Goal: Task Accomplishment & Management: Use online tool/utility

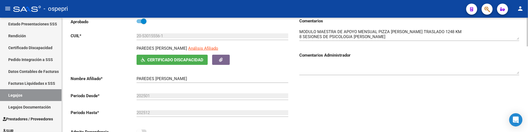
scroll to position [61, 0]
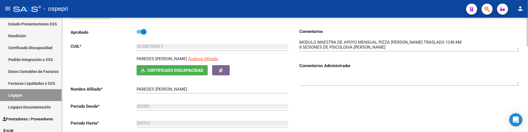
click at [368, 90] on div at bounding box center [409, 80] width 220 height 22
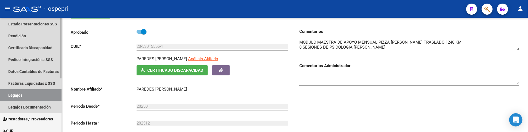
click at [26, 95] on link "Legajos" at bounding box center [30, 95] width 61 height 12
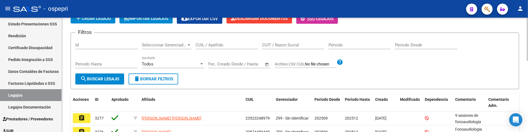
scroll to position [31, 0]
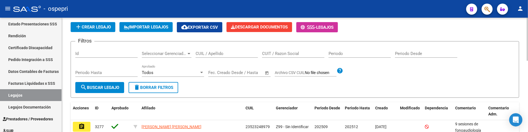
click at [211, 54] on input "CUIL / Apellido" at bounding box center [226, 53] width 62 height 5
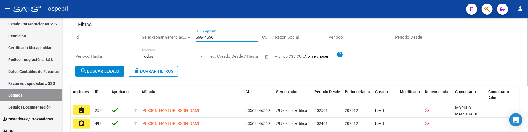
scroll to position [78, 0]
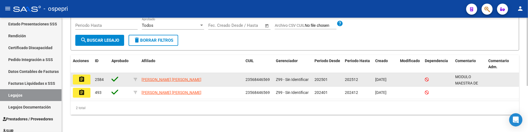
type input "56844656"
click at [80, 81] on mat-icon "assignment" at bounding box center [81, 79] width 7 height 7
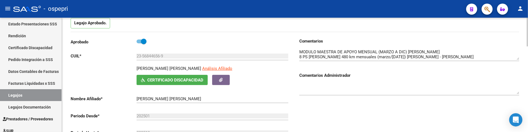
scroll to position [61, 0]
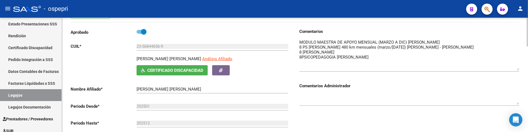
drag, startPoint x: 518, startPoint y: 49, endPoint x: 518, endPoint y: 69, distance: 20.4
click at [518, 69] on textarea at bounding box center [409, 54] width 220 height 31
click at [35, 96] on link "Legajos" at bounding box center [30, 95] width 61 height 12
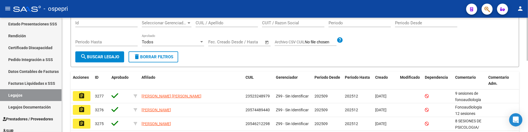
scroll to position [31, 0]
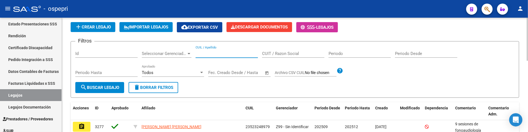
click at [210, 53] on input "CUIL / Apellido" at bounding box center [226, 53] width 62 height 5
type input "52066548"
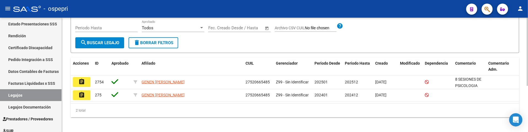
scroll to position [78, 0]
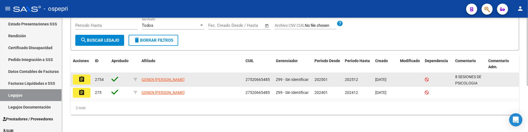
click at [86, 79] on button "assignment" at bounding box center [82, 79] width 18 height 10
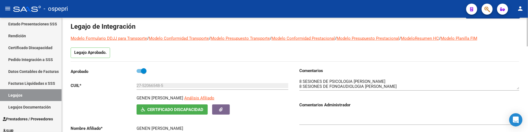
scroll to position [31, 0]
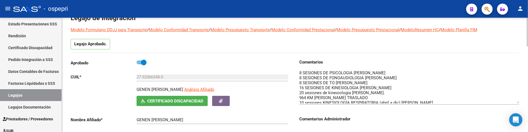
drag, startPoint x: 518, startPoint y: 79, endPoint x: 517, endPoint y: 102, distance: 22.9
click at [517, 102] on textarea at bounding box center [409, 87] width 220 height 34
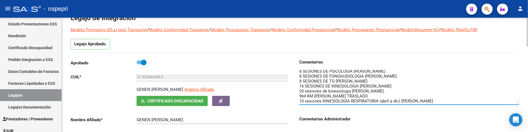
scroll to position [2, 0]
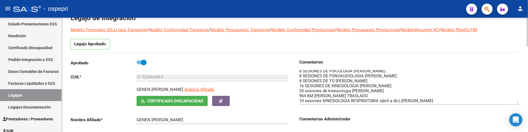
click at [472, 73] on textarea at bounding box center [409, 87] width 220 height 34
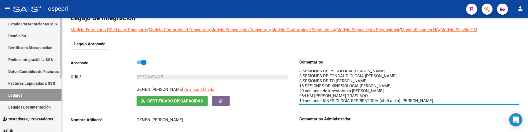
click at [32, 92] on link "Legajos" at bounding box center [30, 95] width 61 height 12
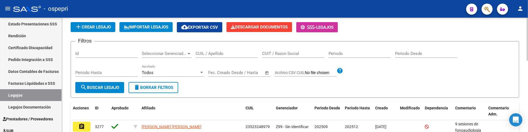
click at [211, 53] on input "CUIL / Apellido" at bounding box center [226, 53] width 62 height 5
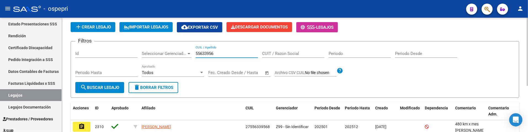
type input "55633956"
click at [96, 90] on button "search Buscar Legajo" at bounding box center [99, 87] width 49 height 11
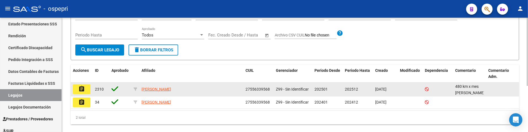
scroll to position [78, 0]
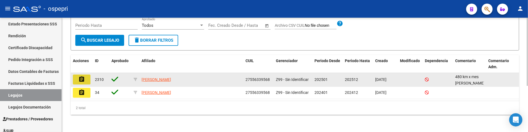
click at [83, 78] on mat-icon "assignment" at bounding box center [81, 79] width 7 height 7
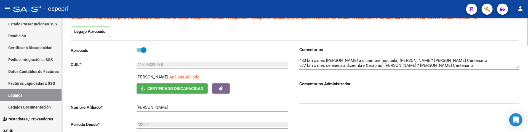
scroll to position [61, 0]
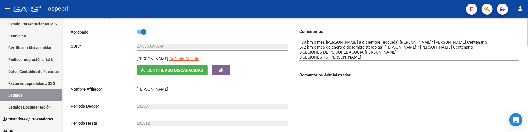
drag, startPoint x: 517, startPoint y: 49, endPoint x: 517, endPoint y: 58, distance: 9.7
click at [517, 58] on textarea at bounding box center [409, 49] width 220 height 20
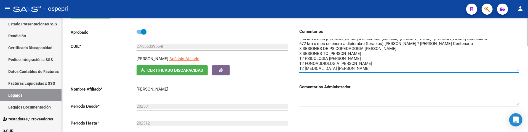
scroll to position [0, 0]
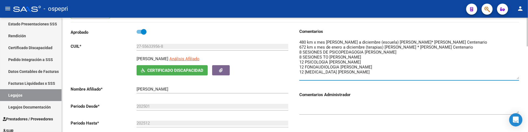
drag, startPoint x: 518, startPoint y: 57, endPoint x: 517, endPoint y: 77, distance: 20.1
click at [517, 77] on textarea at bounding box center [409, 59] width 220 height 40
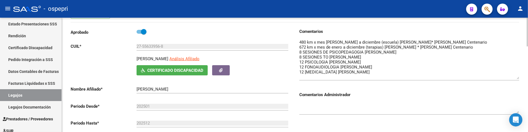
click at [415, 98] on div at bounding box center [409, 106] width 220 height 17
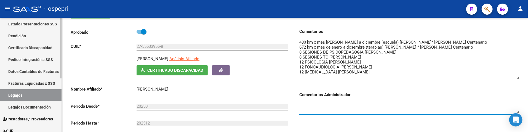
click at [26, 96] on link "Legajos" at bounding box center [30, 95] width 61 height 12
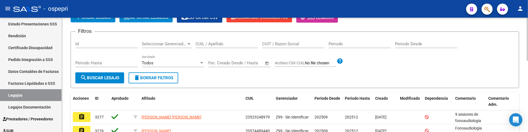
scroll to position [31, 0]
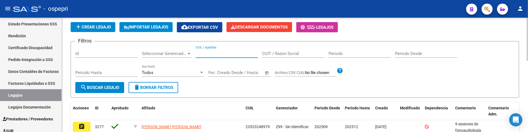
click at [210, 53] on input "CUIL / Apellido" at bounding box center [226, 53] width 62 height 5
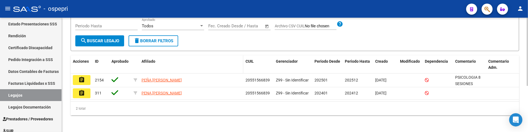
scroll to position [78, 0]
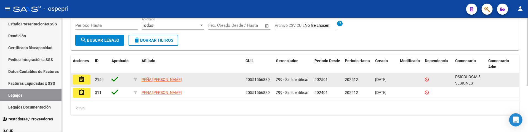
type input "55156683"
click at [82, 78] on mat-icon "assignment" at bounding box center [81, 79] width 7 height 7
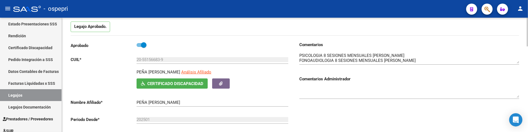
scroll to position [61, 0]
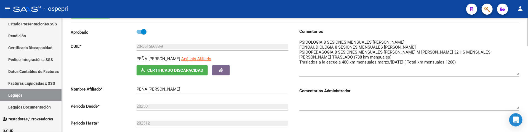
drag, startPoint x: 516, startPoint y: 49, endPoint x: 516, endPoint y: 74, distance: 25.1
click at [516, 74] on textarea at bounding box center [409, 57] width 220 height 36
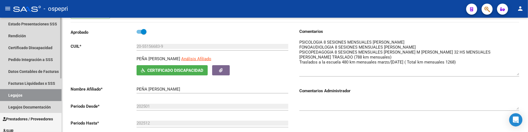
click at [36, 94] on link "Legajos" at bounding box center [30, 95] width 61 height 12
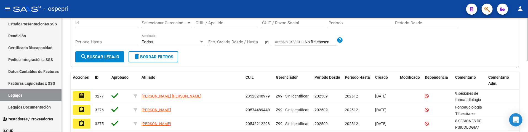
scroll to position [31, 0]
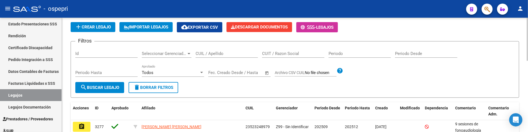
click at [218, 54] on input "CUIL / Apellido" at bounding box center [226, 53] width 62 height 5
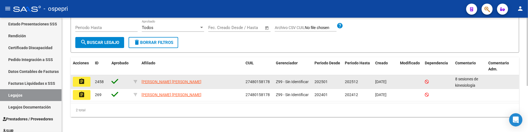
scroll to position [78, 0]
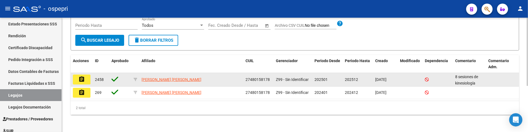
type input "48015817"
click at [82, 79] on mat-icon "assignment" at bounding box center [81, 79] width 7 height 7
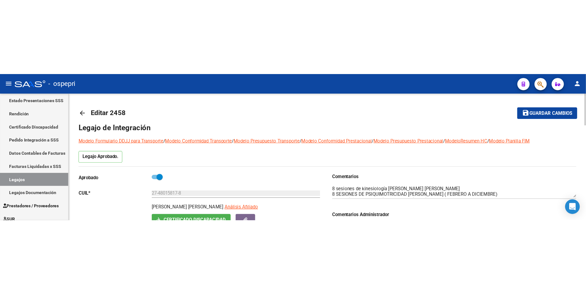
scroll to position [31, 0]
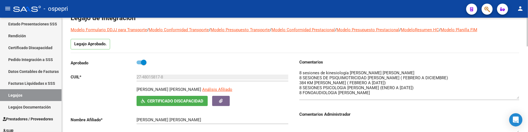
drag, startPoint x: 517, startPoint y: 80, endPoint x: 517, endPoint y: 98, distance: 17.9
click at [517, 98] on textarea at bounding box center [409, 84] width 220 height 29
click at [527, 45] on div at bounding box center [526, 39] width 1 height 29
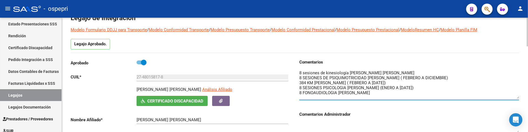
scroll to position [0, 0]
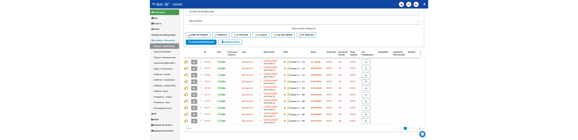
scroll to position [214, 0]
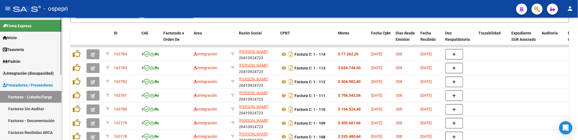
click at [33, 95] on link "Facturas - Listado/Carga" at bounding box center [30, 97] width 61 height 12
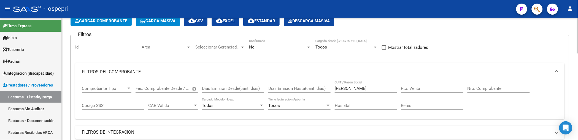
scroll to position [0, 0]
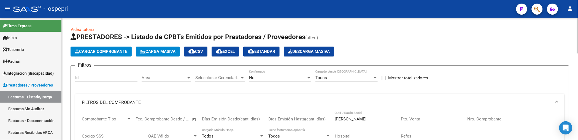
click at [167, 54] on span "Carga Masiva" at bounding box center [157, 51] width 35 height 5
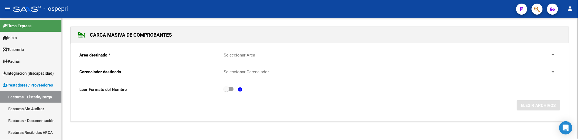
click at [253, 53] on span "Seleccionar Area" at bounding box center [387, 55] width 327 height 5
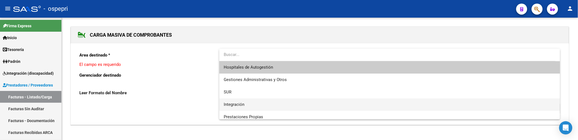
click at [245, 104] on span "Integración" at bounding box center [390, 104] width 332 height 12
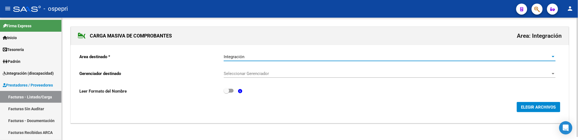
click at [284, 75] on span "Seleccionar Gerenciador" at bounding box center [387, 73] width 327 height 5
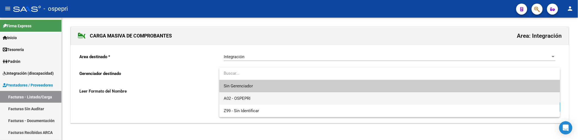
click at [277, 104] on span "A02 - OSPEPRI" at bounding box center [390, 98] width 332 height 12
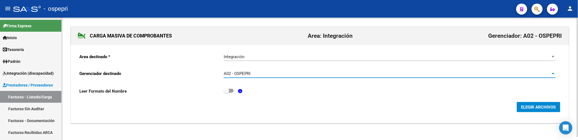
click at [528, 107] on span "ELEGIR ARCHIVOS" at bounding box center [539, 107] width 35 height 5
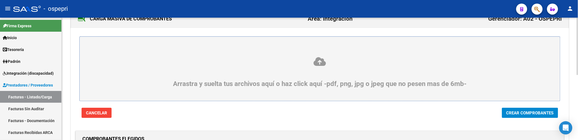
scroll to position [17, 0]
click at [522, 116] on span "Crear Comprobantes" at bounding box center [530, 113] width 47 height 5
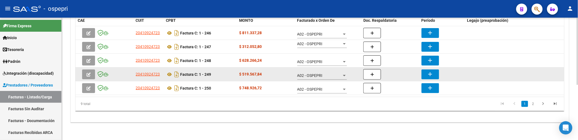
scroll to position [101, 0]
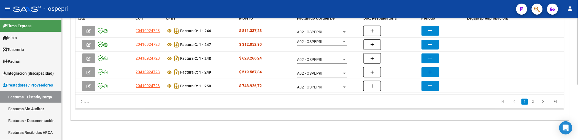
click at [341, 121] on div "CARGA MASIVA DE COMPROBANTES Area: Integración Gerenciador: A02 - OSPEPRI Final…" at bounding box center [320, 28] width 517 height 223
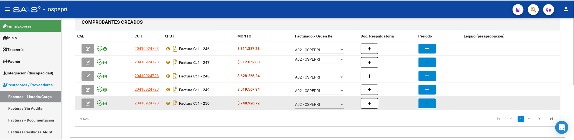
scroll to position [70, 0]
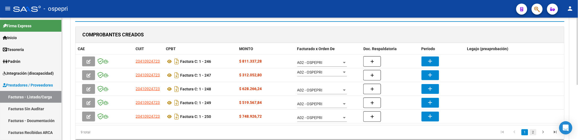
click at [534, 133] on link "2" at bounding box center [533, 132] width 7 height 6
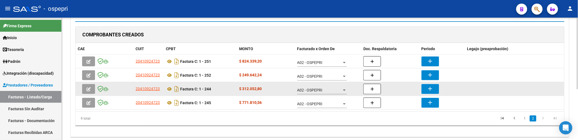
click at [433, 89] on mat-icon "add" at bounding box center [430, 88] width 7 height 7
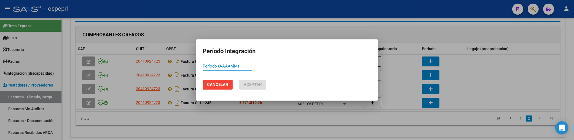
click at [217, 67] on input "Período (AAAAMM)" at bounding box center [228, 66] width 50 height 5
click at [226, 68] on input "Período (AAAAMM)" at bounding box center [228, 66] width 50 height 5
type input "202508"
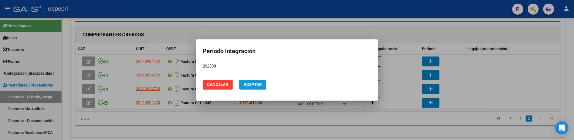
click at [255, 84] on span "Aceptar" at bounding box center [253, 84] width 18 height 5
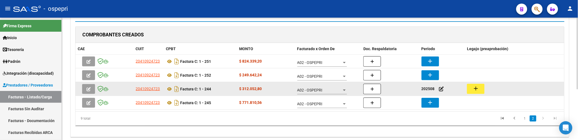
click at [478, 90] on mat-icon "add" at bounding box center [476, 88] width 7 height 7
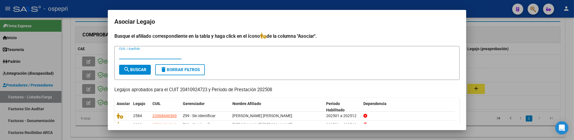
click at [138, 55] on input "CUIL / Apellido" at bounding box center [150, 54] width 62 height 5
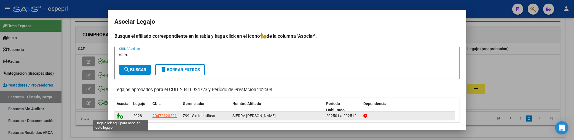
type input "sierra"
click at [120, 115] on icon at bounding box center [120, 116] width 7 height 6
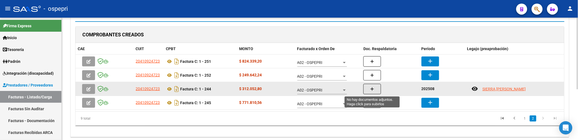
click at [374, 92] on button "button" at bounding box center [373, 89] width 18 height 10
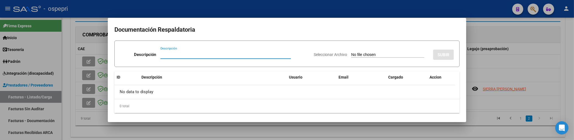
click at [175, 56] on input "Descripción" at bounding box center [225, 54] width 130 height 5
click at [164, 56] on input "Descripción" at bounding box center [225, 54] width 130 height 5
drag, startPoint x: 209, startPoint y: 55, endPoint x: 156, endPoint y: 53, distance: 52.7
click at [156, 53] on div "Descripción facundoherrera1@live.com Descripción" at bounding box center [214, 55] width 189 height 17
type input "202508"
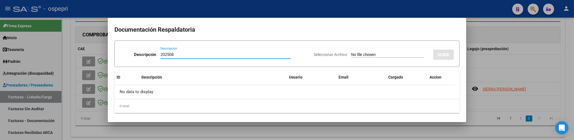
click at [351, 53] on input "Seleccionar Archivo" at bounding box center [387, 54] width 73 height 5
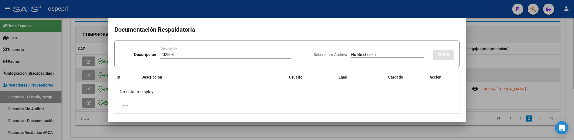
click at [509, 72] on div at bounding box center [287, 70] width 574 height 140
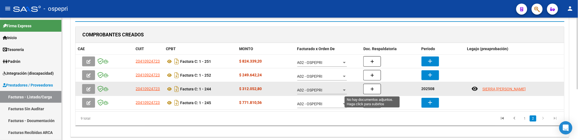
click at [372, 92] on button "button" at bounding box center [373, 89] width 18 height 10
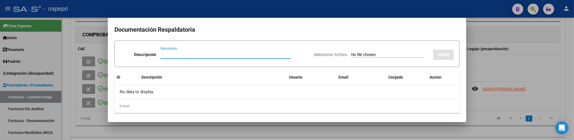
click at [167, 56] on input "Descripción" at bounding box center [225, 54] width 130 height 5
paste input "facundoherrera1@live.com"
drag, startPoint x: 216, startPoint y: 55, endPoint x: 153, endPoint y: 57, distance: 63.2
click at [153, 57] on div "Descripción facundoherrera1@live.com Descripción" at bounding box center [214, 55] width 189 height 17
type input "202508"
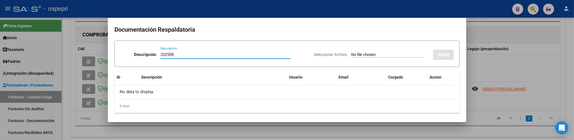
click at [356, 55] on input "Seleccionar Archivo" at bounding box center [387, 54] width 73 height 5
type input "C:\fakepath\planilla asistencia agosto2025 prt1.pdf"
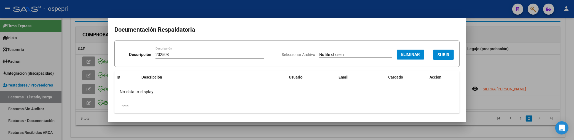
click at [438, 57] on span "SUBIR" at bounding box center [443, 54] width 12 height 5
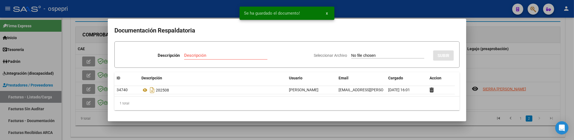
click at [495, 69] on div at bounding box center [287, 70] width 574 height 140
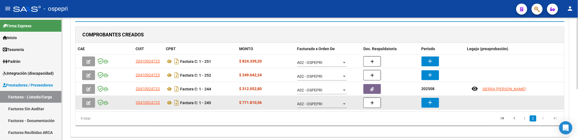
click at [433, 101] on mat-icon "add" at bounding box center [430, 102] width 7 height 7
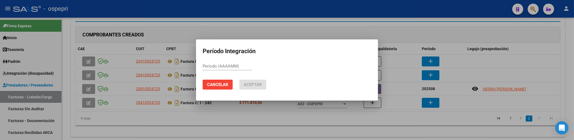
click at [207, 69] on div "Período (AAAAMM)" at bounding box center [228, 66] width 50 height 8
click at [208, 65] on input "Período (AAAAMM)" at bounding box center [228, 66] width 50 height 5
paste input "1"
drag, startPoint x: 224, startPoint y: 65, endPoint x: 193, endPoint y: 66, distance: 31.4
click at [193, 66] on div "Período Integración 1 Período (AAAAMM) Cancelar Aceptar" at bounding box center [287, 70] width 574 height 140
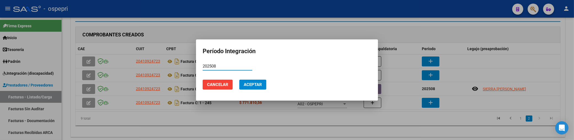
drag, startPoint x: 221, startPoint y: 66, endPoint x: 199, endPoint y: 67, distance: 22.4
click at [199, 67] on mat-dialog-content "202508 Período (AAAAMM)" at bounding box center [287, 69] width 182 height 14
type input "202508"
click at [257, 83] on span "Aceptar" at bounding box center [253, 84] width 18 height 5
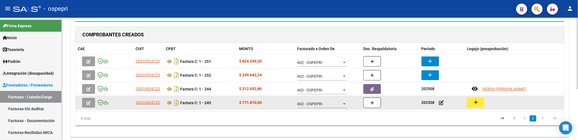
click at [474, 103] on mat-icon "add" at bounding box center [476, 102] width 7 height 7
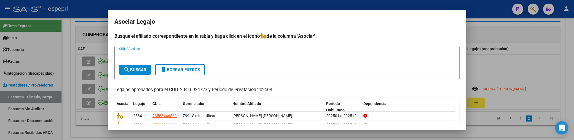
click at [130, 54] on input "CUIL / Apellido" at bounding box center [150, 54] width 62 height 5
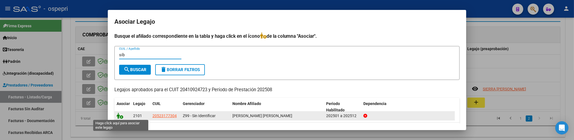
type input "sib"
click at [119, 117] on icon at bounding box center [120, 116] width 7 height 6
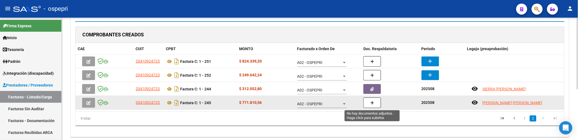
click at [375, 105] on button "button" at bounding box center [373, 103] width 18 height 10
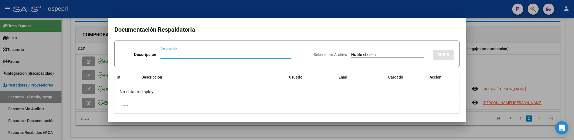
click at [179, 55] on input "Descripción" at bounding box center [225, 54] width 130 height 5
paste input "202508"
type input "202508"
click at [355, 55] on input "Seleccionar Archivo" at bounding box center [387, 54] width 73 height 5
type input "C:\fakepath\planill assitencia agosto 2025 prt2.pdf"
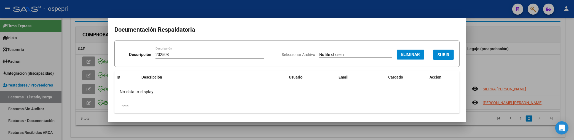
click at [442, 55] on span "SUBIR" at bounding box center [443, 54] width 12 height 5
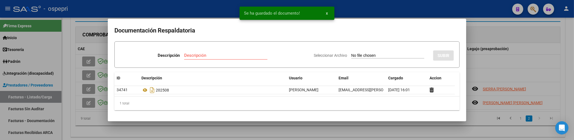
click at [517, 66] on div at bounding box center [287, 70] width 574 height 140
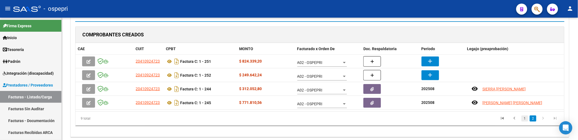
click at [526, 118] on link "1" at bounding box center [525, 119] width 7 height 6
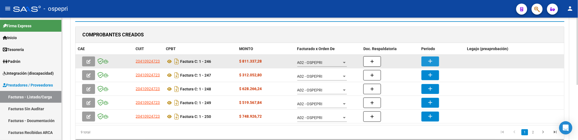
click at [430, 58] on mat-icon "add" at bounding box center [430, 61] width 7 height 7
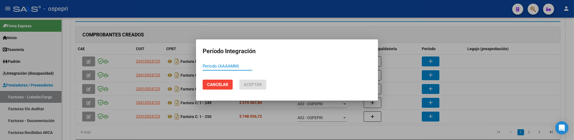
click at [203, 66] on input "Período (AAAAMM)" at bounding box center [228, 66] width 50 height 5
paste input "202508"
type input "202508"
click at [256, 84] on span "Aceptar" at bounding box center [253, 84] width 18 height 5
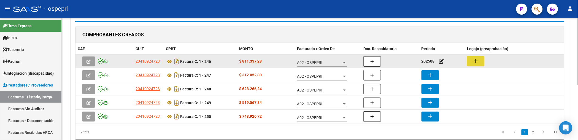
click at [478, 65] on button "add" at bounding box center [476, 61] width 18 height 10
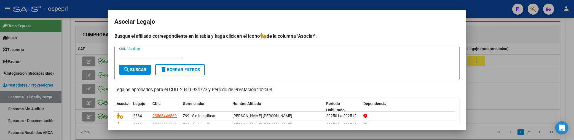
click at [129, 49] on form "CUIL / Apellido search Buscar delete Borrar Filtros" at bounding box center [286, 63] width 345 height 34
click at [128, 55] on input "CUIL / Apellido" at bounding box center [150, 54] width 62 height 5
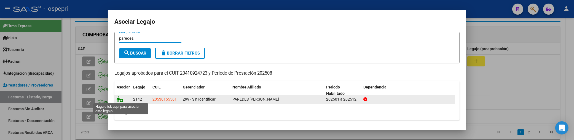
type input "paredes"
click at [118, 99] on icon at bounding box center [120, 99] width 7 height 6
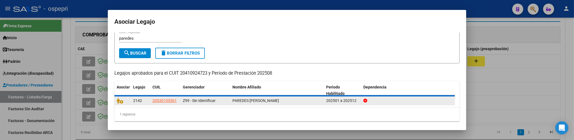
scroll to position [0, 0]
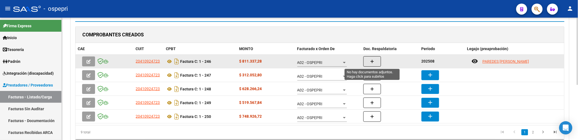
click at [376, 62] on button "button" at bounding box center [373, 61] width 18 height 10
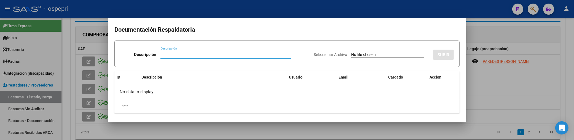
click at [168, 55] on input "Descripción" at bounding box center [225, 54] width 130 height 5
type input "202508"
click at [353, 57] on input "Seleccionar Archivo" at bounding box center [387, 54] width 73 height 5
type input "C:\fakepath\planilla asistencia agosto2025 prt1.pdf"
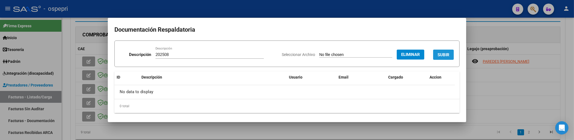
click at [439, 56] on span "SUBIR" at bounding box center [443, 54] width 12 height 5
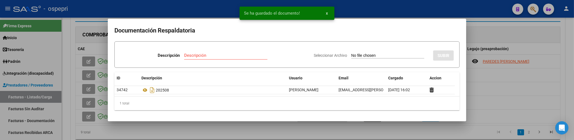
click at [196, 54] on input "Descripción" at bounding box center [225, 55] width 83 height 5
paste input "202508"
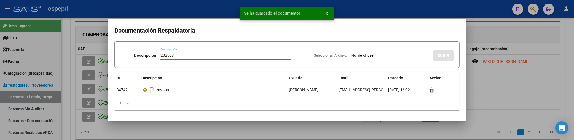
type input "202508"
click at [351, 55] on input "Seleccionar Archivo" at bounding box center [387, 55] width 73 height 5
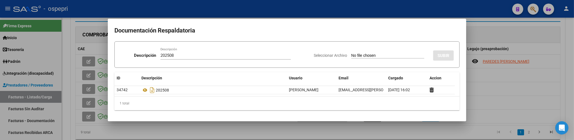
type input "C:\fakepath\planill assitencia agosto 2025 prt2.pdf"
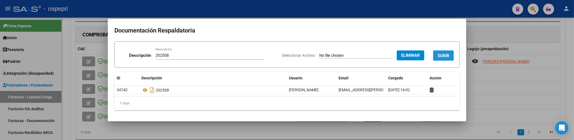
click at [447, 57] on span "SUBIR" at bounding box center [443, 55] width 12 height 5
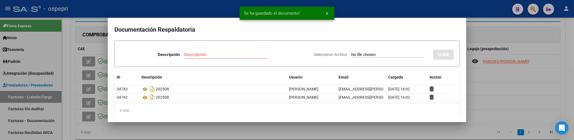
click at [502, 106] on div at bounding box center [287, 70] width 574 height 140
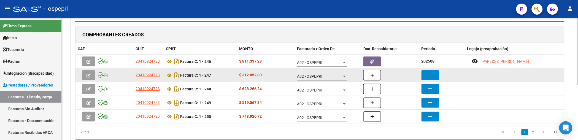
click at [434, 77] on button "add" at bounding box center [431, 75] width 18 height 10
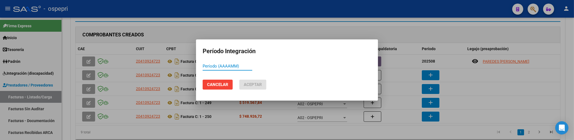
click at [218, 66] on input "Período (AAAAMM)" at bounding box center [228, 66] width 50 height 5
paste input "202508"
type input "202508"
click at [249, 83] on span "Aceptar" at bounding box center [253, 84] width 18 height 5
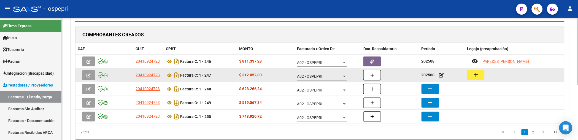
click at [479, 76] on mat-icon "add" at bounding box center [476, 74] width 7 height 7
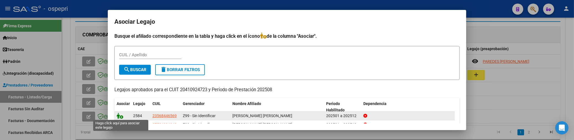
click at [117, 115] on icon at bounding box center [120, 116] width 7 height 6
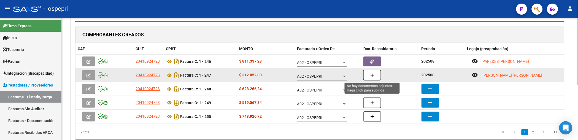
click at [374, 76] on button "button" at bounding box center [373, 75] width 18 height 10
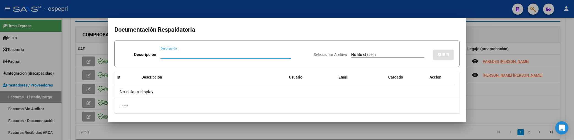
click at [172, 55] on input "Descripción" at bounding box center [225, 54] width 130 height 5
paste input "202508"
type input "202508"
click at [351, 56] on input "Seleccionar Archivo" at bounding box center [387, 54] width 73 height 5
type input "C:\fakepath\planilla asistencia agosto2025 prt1.pdf"
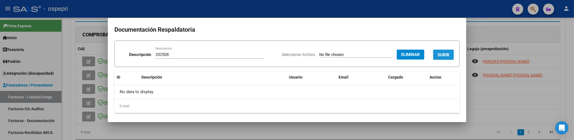
click at [440, 54] on span "SUBIR" at bounding box center [443, 54] width 12 height 5
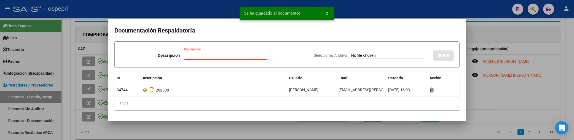
click at [201, 55] on input "Descripción" at bounding box center [225, 55] width 83 height 5
paste input "202508"
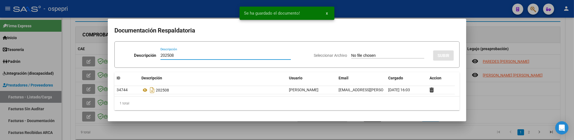
type input "202508"
click at [351, 55] on input "Seleccionar Archivo" at bounding box center [387, 55] width 73 height 5
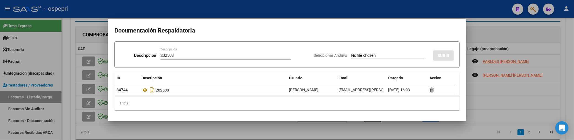
type input "C:\fakepath\planill assitencia agosto 2025 prt2.pdf"
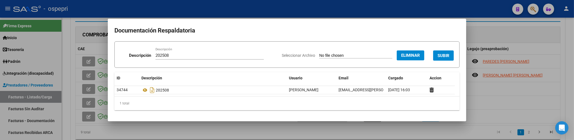
click at [436, 55] on button "SUBIR" at bounding box center [443, 55] width 21 height 10
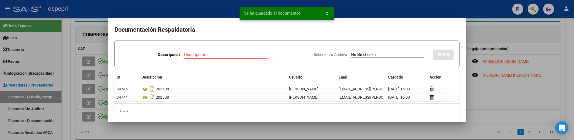
click at [497, 107] on div at bounding box center [287, 70] width 574 height 140
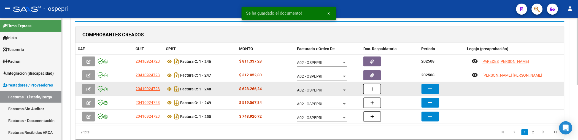
click at [434, 89] on button "add" at bounding box center [431, 89] width 18 height 10
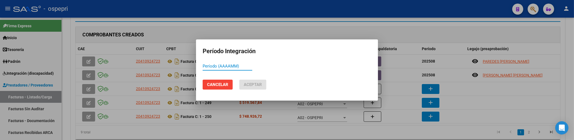
click at [210, 65] on input "Período (AAAAMM)" at bounding box center [228, 66] width 50 height 5
paste input "202508"
type input "202508"
click at [252, 86] on span "Aceptar" at bounding box center [253, 84] width 18 height 5
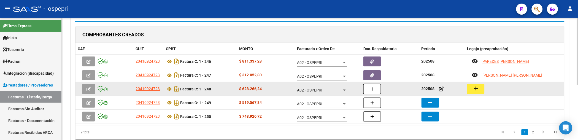
click at [474, 89] on mat-icon "add" at bounding box center [476, 88] width 7 height 7
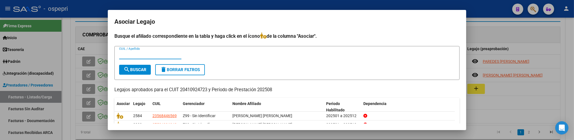
click at [136, 57] on input "CUIL / Apellido" at bounding box center [150, 54] width 62 height 5
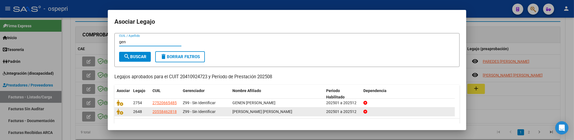
scroll to position [25, 0]
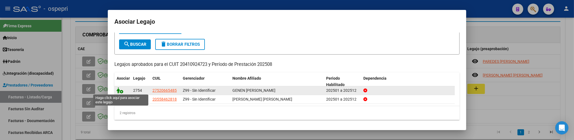
type input "gen"
click at [117, 90] on icon at bounding box center [120, 90] width 7 height 6
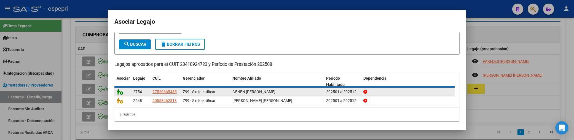
scroll to position [0, 0]
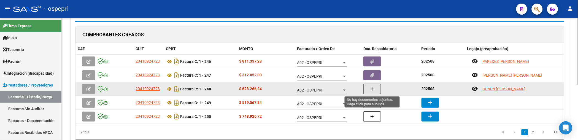
click at [373, 89] on icon "button" at bounding box center [373, 89] width 4 height 4
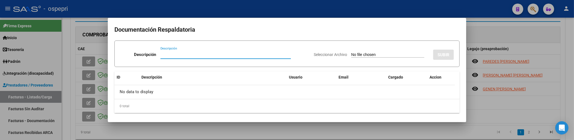
click at [160, 54] on input "Descripción" at bounding box center [225, 54] width 130 height 5
type input "202508"
click at [351, 54] on input "Seleccionar Archivo" at bounding box center [387, 54] width 73 height 5
type input "C:\fakepath\planill assitencia agosto 2025 prt2.pdf"
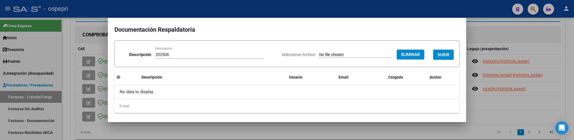
click at [437, 57] on span "SUBIR" at bounding box center [443, 54] width 12 height 5
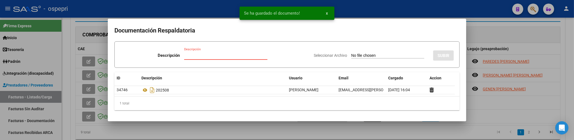
click at [189, 56] on input "Descripción" at bounding box center [225, 55] width 83 height 5
paste input "202508"
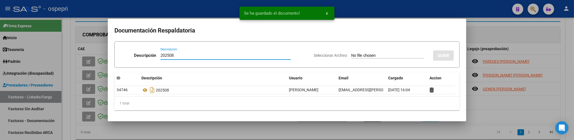
type input "202508"
click at [353, 55] on input "Seleccionar Archivo" at bounding box center [387, 55] width 73 height 5
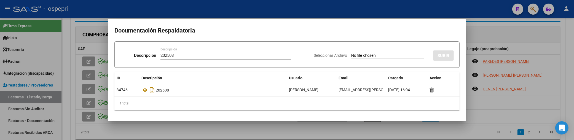
type input "C:\fakepath\planilla asistencia agosto2025 prt1.pdf"
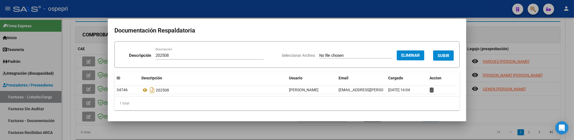
click at [440, 56] on span "SUBIR" at bounding box center [443, 55] width 12 height 5
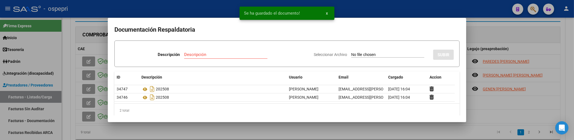
click at [518, 108] on div at bounding box center [287, 70] width 574 height 140
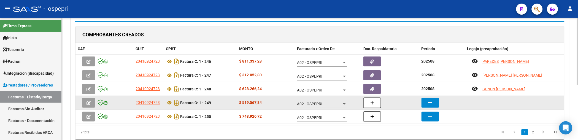
click at [427, 103] on mat-icon "add" at bounding box center [430, 102] width 7 height 7
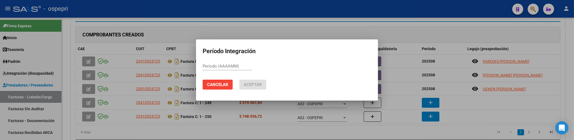
click at [211, 69] on div "Período (AAAAMM)" at bounding box center [228, 66] width 50 height 8
click at [211, 67] on input "Período (AAAAMM)" at bounding box center [228, 66] width 50 height 5
paste input "202508"
type input "202508"
click at [261, 88] on button "Aceptar" at bounding box center [252, 85] width 27 height 10
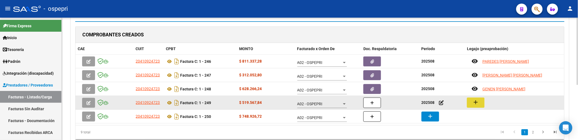
click at [481, 105] on button "add" at bounding box center [476, 103] width 18 height 10
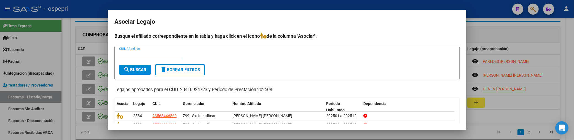
click at [129, 54] on input "CUIL / Apellido" at bounding box center [150, 54] width 62 height 5
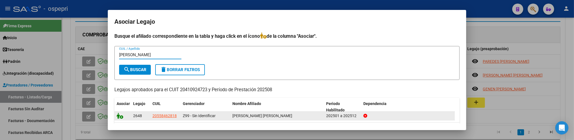
type input "vidal"
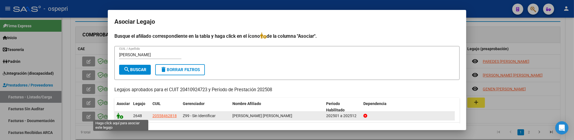
click at [120, 117] on icon at bounding box center [120, 116] width 7 height 6
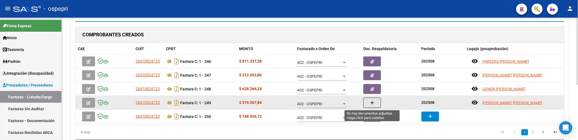
click at [374, 103] on icon "button" at bounding box center [373, 103] width 4 height 4
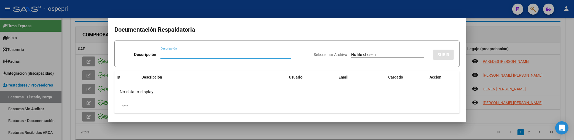
click at [161, 52] on div "Descripción" at bounding box center [225, 54] width 130 height 8
click at [162, 54] on input "Descripción" at bounding box center [225, 54] width 130 height 5
paste input "202508"
type input "202508"
click at [351, 54] on input "Seleccionar Archivo" at bounding box center [387, 54] width 73 height 5
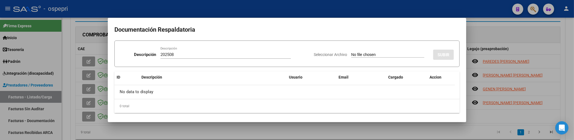
type input "C:\fakepath\planilla asistencia agosto2025 prt1.pdf"
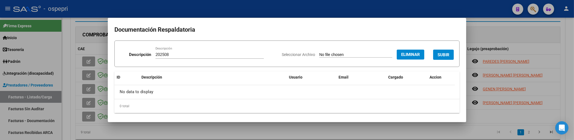
click at [437, 56] on span "SUBIR" at bounding box center [443, 54] width 12 height 5
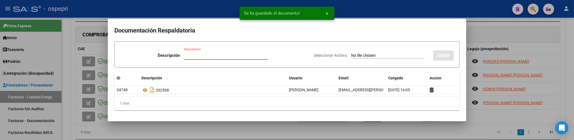
click at [185, 57] on input "Descripción" at bounding box center [225, 55] width 83 height 5
paste input "202508"
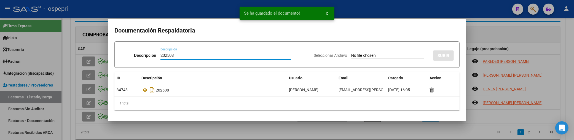
type input "202508"
click at [358, 55] on input "Seleccionar Archivo" at bounding box center [387, 55] width 73 height 5
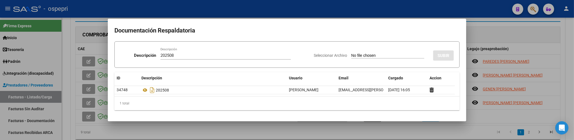
type input "C:\fakepath\planill assitencia agosto 2025 prt2.pdf"
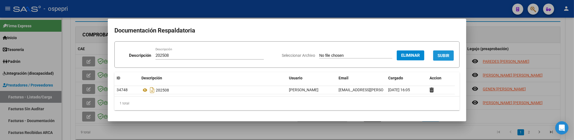
click at [437, 55] on span "SUBIR" at bounding box center [443, 55] width 12 height 5
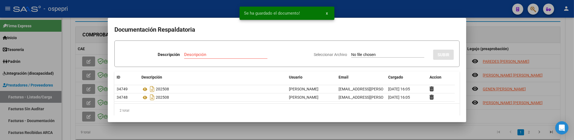
click at [481, 120] on div at bounding box center [287, 70] width 574 height 140
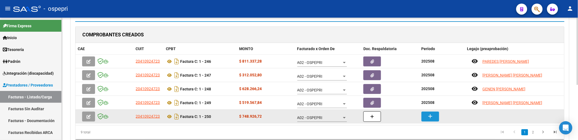
click at [433, 116] on mat-icon "add" at bounding box center [430, 116] width 7 height 7
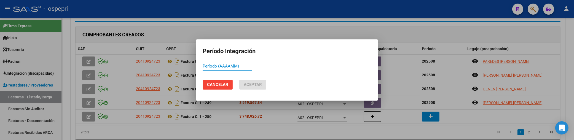
click at [207, 67] on input "Período (AAAAMM)" at bounding box center [228, 66] width 50 height 5
type input "202508"
click at [261, 84] on span "Aceptar" at bounding box center [253, 84] width 18 height 5
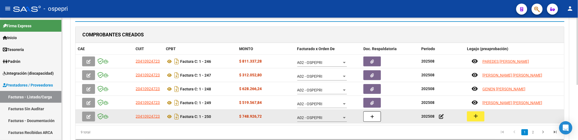
click at [479, 113] on mat-icon "add" at bounding box center [476, 116] width 7 height 7
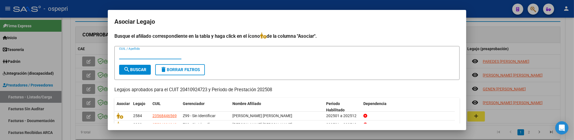
click at [128, 55] on input "CUIL / Apellido" at bounding box center [150, 54] width 62 height 5
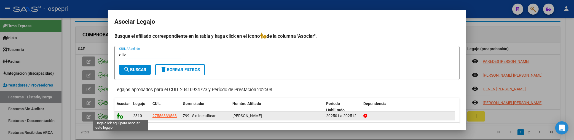
type input "oliv"
click at [121, 116] on icon at bounding box center [120, 116] width 7 height 6
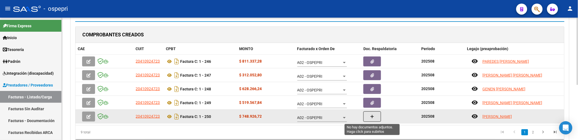
click at [373, 118] on icon "button" at bounding box center [373, 117] width 4 height 4
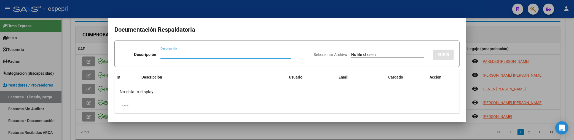
click at [165, 54] on input "Descripción" at bounding box center [225, 54] width 130 height 5
type input "202508"
click at [351, 53] on input "Seleccionar Archivo" at bounding box center [387, 54] width 73 height 5
type input "C:\fakepath\planilla asistencia agosto2025 prt1.pdf"
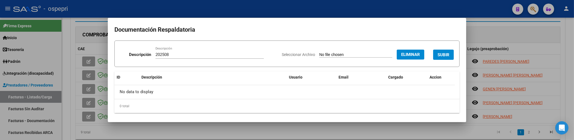
click at [440, 55] on span "SUBIR" at bounding box center [443, 54] width 12 height 5
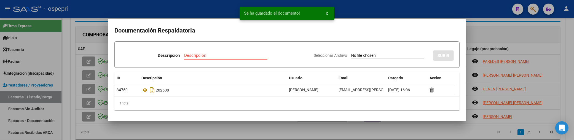
click at [211, 58] on div "Descripción" at bounding box center [225, 55] width 83 height 8
click at [184, 57] on input "Descripción" at bounding box center [225, 55] width 83 height 5
paste input "202508"
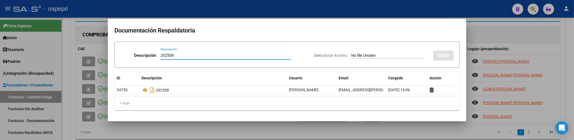
type input "202508"
click at [366, 58] on input "Seleccionar Archivo" at bounding box center [387, 55] width 73 height 5
type input "C:\fakepath\planill assitencia agosto 2025 prt2.pdf"
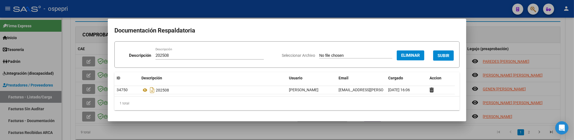
click at [439, 56] on span "SUBIR" at bounding box center [443, 55] width 12 height 5
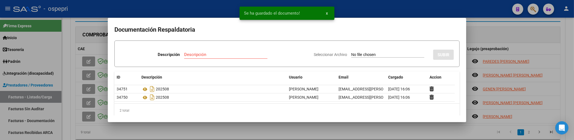
click at [514, 30] on div at bounding box center [287, 70] width 574 height 140
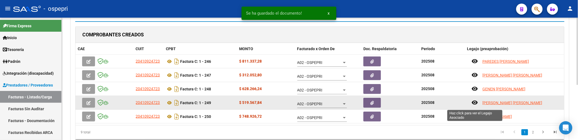
scroll to position [101, 0]
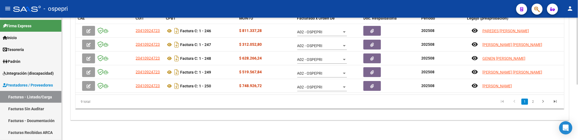
click at [398, 111] on div "COMPROBANTES CREADOS CAE CUIT CPBT MONTO Facturado x Orden De Doc. Respaldatori…" at bounding box center [320, 56] width 490 height 120
click at [536, 103] on link "2" at bounding box center [533, 102] width 7 height 6
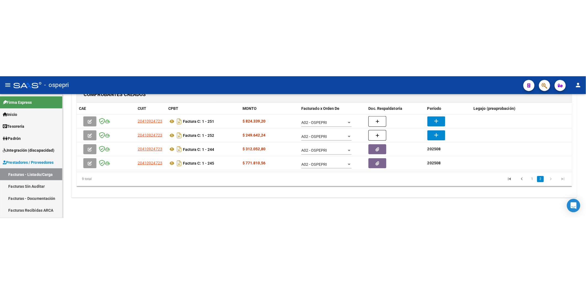
scroll to position [87, 0]
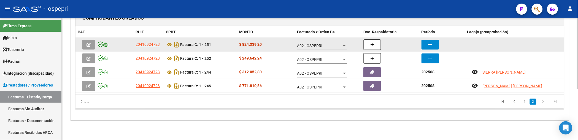
click at [428, 42] on mat-icon "add" at bounding box center [430, 44] width 7 height 7
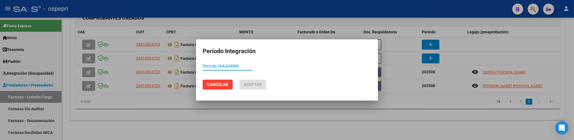
click at [202, 67] on mat-dialog-content "Período (AAAAMM)" at bounding box center [287, 69] width 182 height 14
click at [207, 66] on input "Período (AAAAMM)" at bounding box center [228, 66] width 50 height 5
paste input "202508"
type input "202508"
click at [248, 86] on span "Aceptar" at bounding box center [253, 84] width 18 height 5
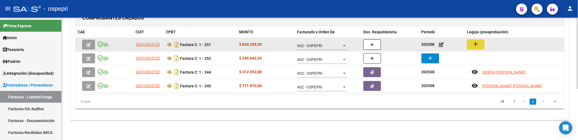
click at [476, 42] on mat-icon "add" at bounding box center [476, 44] width 7 height 7
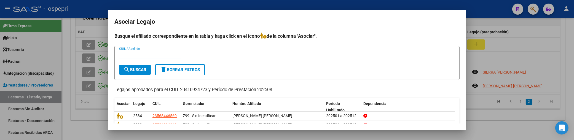
click at [136, 54] on input "CUIL / Apellido" at bounding box center [150, 54] width 62 height 5
type input "ñ"
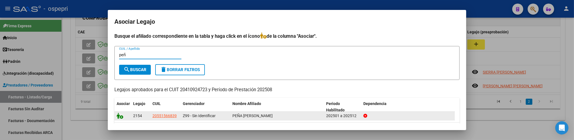
type input "peñ"
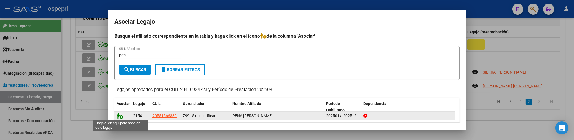
click at [119, 116] on icon at bounding box center [120, 116] width 7 height 6
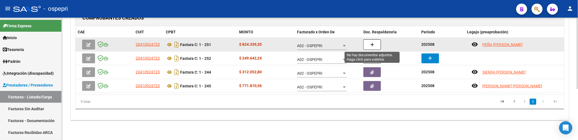
click at [372, 47] on button "button" at bounding box center [373, 44] width 18 height 10
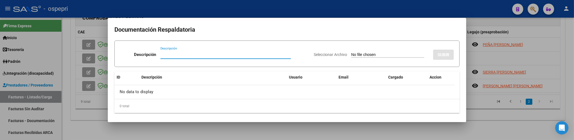
click at [176, 55] on input "Descripción" at bounding box center [225, 54] width 130 height 5
paste input "202508"
type input "202508"
click at [351, 54] on input "Seleccionar Archivo" at bounding box center [387, 54] width 73 height 5
type input "C:\fakepath\planilla asistencia agosto2025 prt1.pdf"
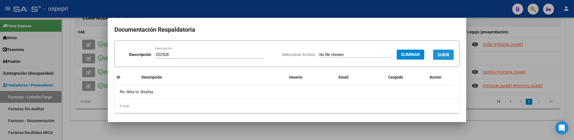
click at [437, 55] on span "SUBIR" at bounding box center [443, 54] width 12 height 5
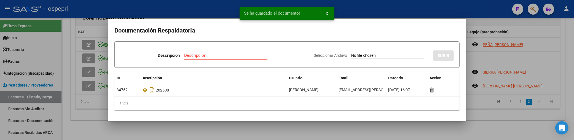
click at [201, 55] on input "Descripción" at bounding box center [225, 55] width 83 height 5
paste input "202508"
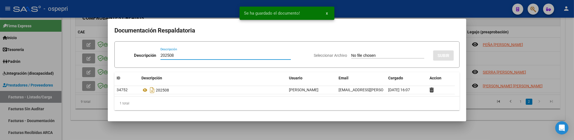
type input "202508"
click at [347, 59] on div "Seleccionar Archivo SUBIR" at bounding box center [384, 54] width 140 height 17
click at [351, 56] on input "Seleccionar Archivo" at bounding box center [387, 55] width 73 height 5
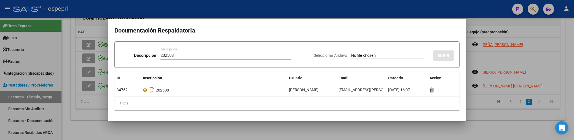
type input "C:\fakepath\planill assitencia agosto 2025 prt2.pdf"
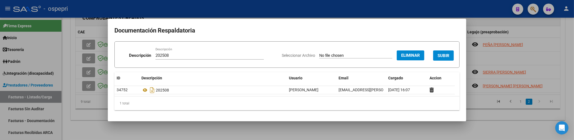
click at [437, 58] on button "SUBIR" at bounding box center [443, 55] width 21 height 10
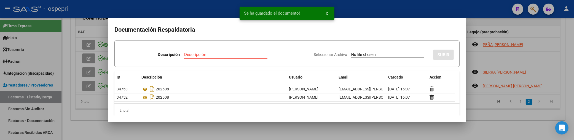
click at [518, 52] on div at bounding box center [287, 70] width 574 height 140
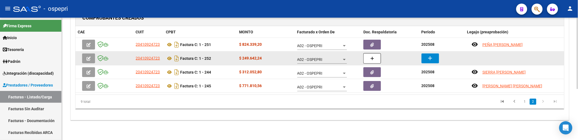
click at [430, 58] on mat-icon "add" at bounding box center [430, 58] width 7 height 7
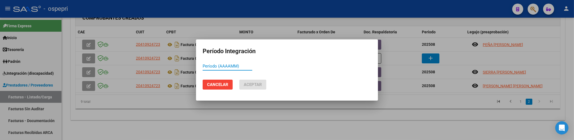
click at [217, 68] on input "Período (AAAAMM)" at bounding box center [228, 66] width 50 height 5
paste input "202508"
type input "202508"
click at [257, 81] on button "Aceptar" at bounding box center [252, 85] width 27 height 10
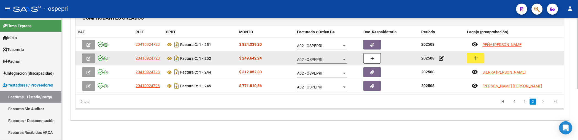
click at [476, 58] on mat-icon "add" at bounding box center [476, 58] width 7 height 7
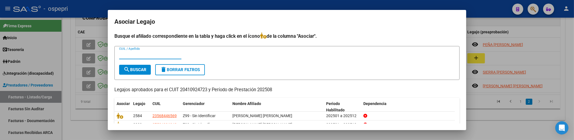
click at [138, 56] on input "CUIL / Apellido" at bounding box center [150, 54] width 62 height 5
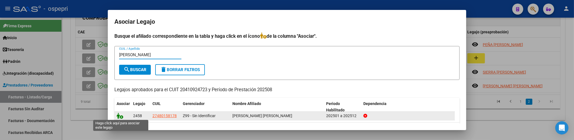
type input "fonsec"
click at [120, 115] on icon at bounding box center [120, 116] width 7 height 6
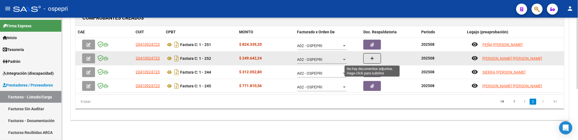
click at [374, 57] on icon "button" at bounding box center [373, 59] width 4 height 4
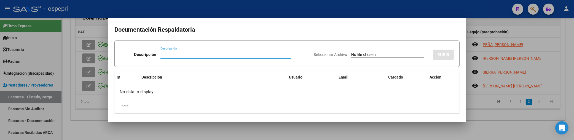
click at [164, 55] on input "Descripción" at bounding box center [225, 54] width 130 height 5
type input "202508"
click at [356, 53] on input "Seleccionar Archivo" at bounding box center [387, 54] width 73 height 5
type input "C:\fakepath\planilla asistencia agosto2025 prt1.pdf"
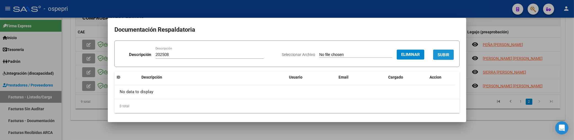
click at [437, 55] on span "SUBIR" at bounding box center [443, 54] width 12 height 5
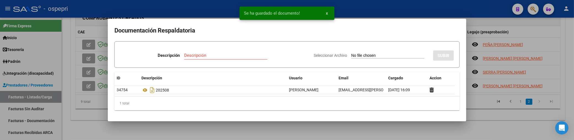
click at [186, 57] on input "Descripción" at bounding box center [225, 55] width 83 height 5
paste input "202508"
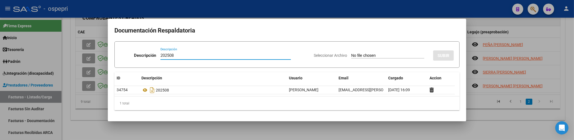
type input "202508"
click at [351, 56] on input "Seleccionar Archivo" at bounding box center [387, 55] width 73 height 5
type input "C:\fakepath\planill assitencia agosto 2025 prt2.pdf"
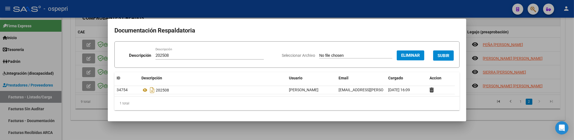
click at [448, 56] on span "SUBIR" at bounding box center [443, 55] width 12 height 5
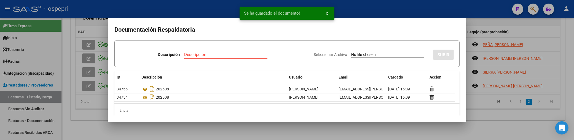
click at [479, 120] on div at bounding box center [287, 70] width 574 height 140
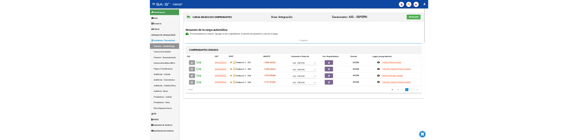
scroll to position [0, 0]
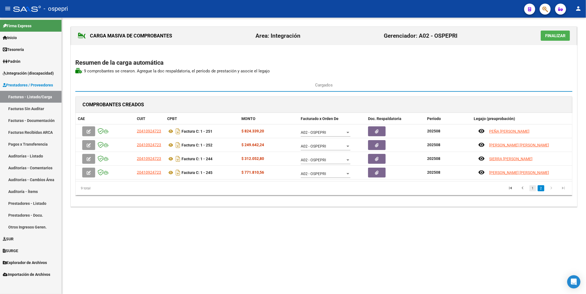
click at [534, 140] on link "1" at bounding box center [532, 189] width 7 height 6
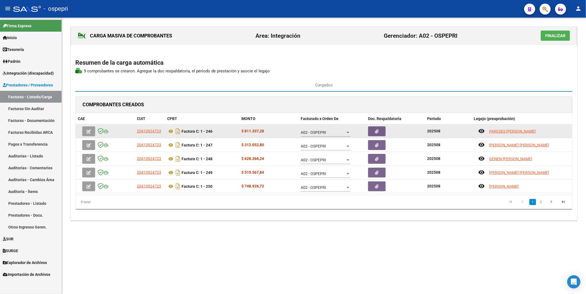
click at [91, 132] on button "button" at bounding box center [88, 132] width 13 height 10
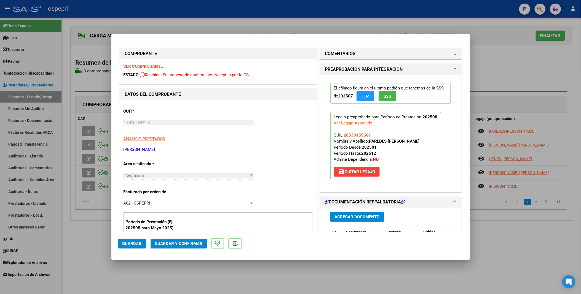
click at [181, 140] on span "Guardar y Confirmar" at bounding box center [179, 243] width 48 height 5
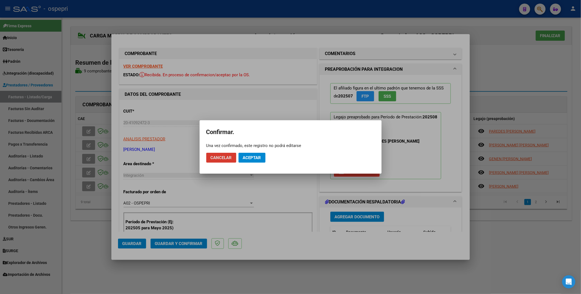
click at [249, 140] on span "Aceptar" at bounding box center [252, 157] width 18 height 5
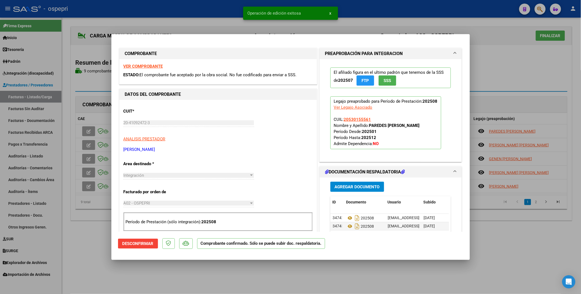
click at [88, 140] on div at bounding box center [290, 147] width 581 height 294
type input "$ 0,00"
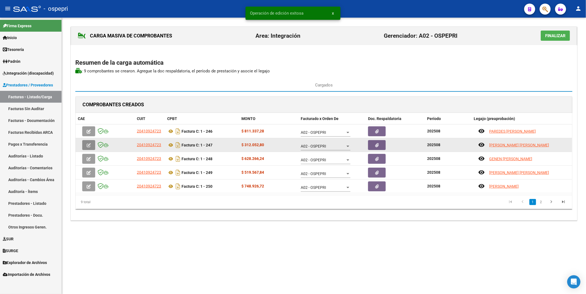
click at [89, 140] on icon "button" at bounding box center [89, 145] width 4 height 4
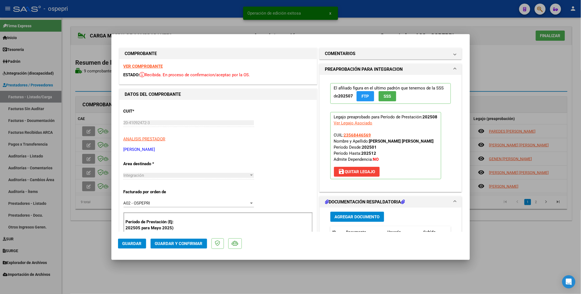
click at [188, 140] on span "Guardar y Confirmar" at bounding box center [179, 243] width 48 height 5
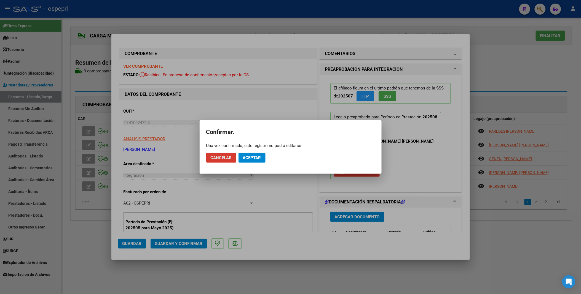
click at [257, 140] on button "Aceptar" at bounding box center [251, 158] width 27 height 10
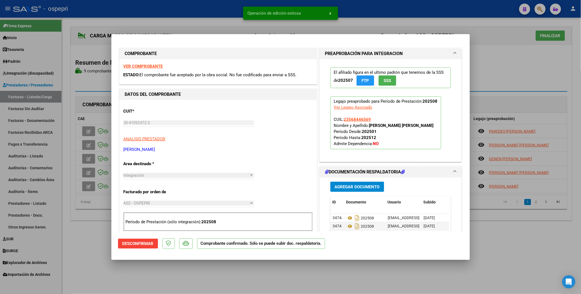
click at [89, 140] on div at bounding box center [290, 147] width 581 height 294
type input "$ 0,00"
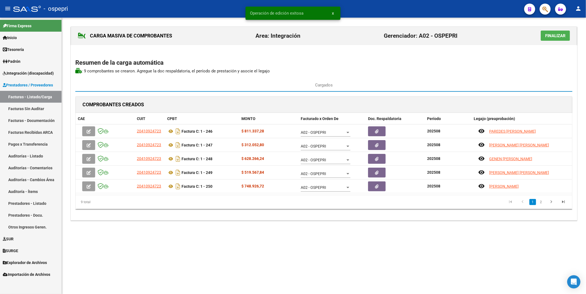
click at [89, 140] on icon "button" at bounding box center [89, 159] width 4 height 4
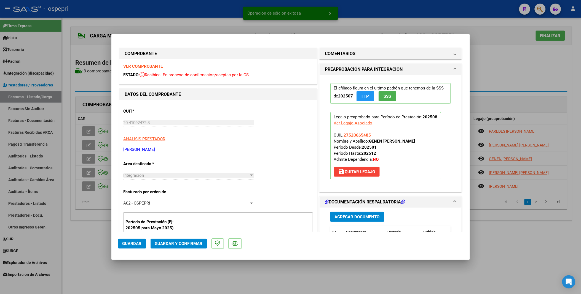
click at [178, 140] on span "Guardar y Confirmar" at bounding box center [179, 243] width 48 height 5
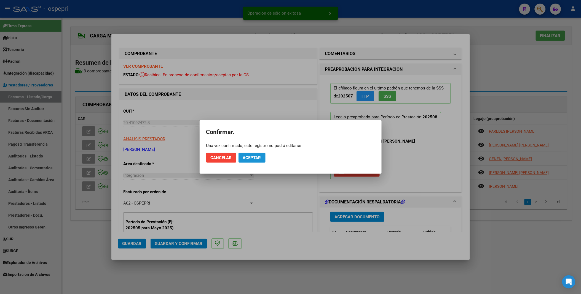
click at [258, 140] on span "Aceptar" at bounding box center [252, 157] width 18 height 5
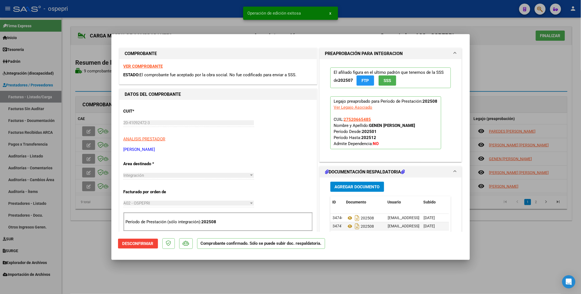
click at [86, 140] on div at bounding box center [290, 147] width 581 height 294
type input "$ 0,00"
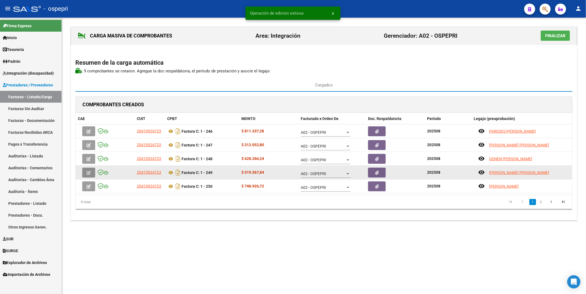
click at [90, 140] on icon "button" at bounding box center [89, 173] width 4 height 4
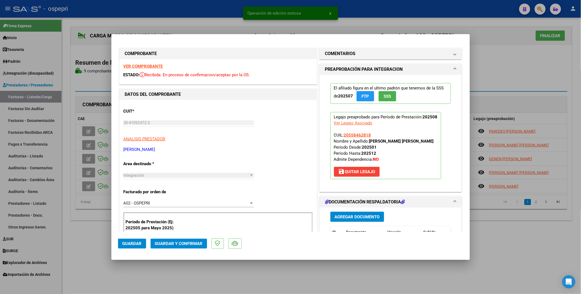
click at [188, 140] on button "Guardar y Confirmar" at bounding box center [179, 244] width 57 height 10
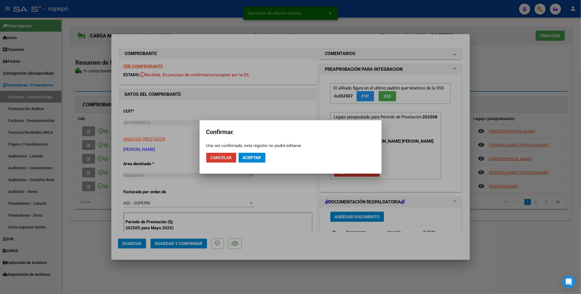
click at [246, 140] on button "Aceptar" at bounding box center [251, 158] width 27 height 10
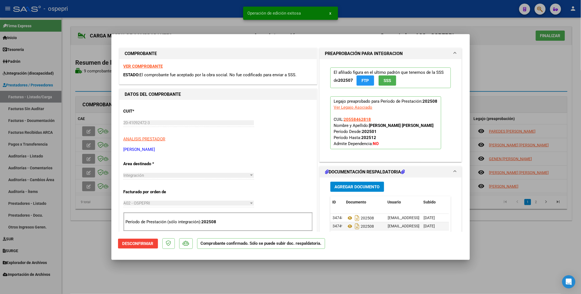
click at [87, 140] on div at bounding box center [290, 147] width 581 height 294
type input "$ 0,00"
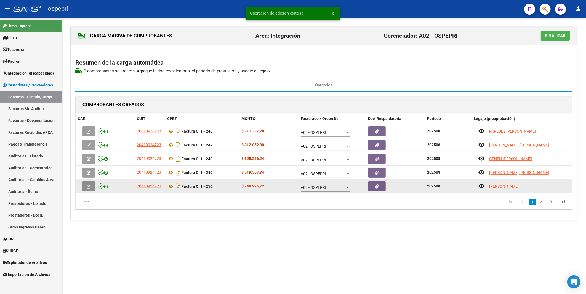
click at [88, 140] on icon "button" at bounding box center [89, 187] width 4 height 4
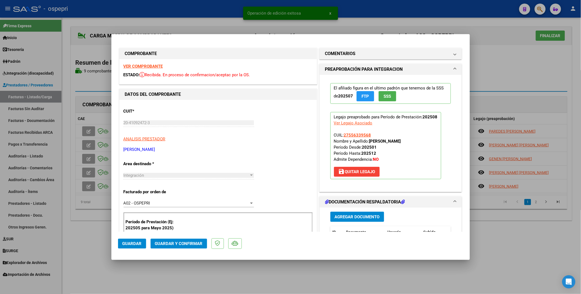
click at [180, 140] on span "Guardar y Confirmar" at bounding box center [179, 243] width 48 height 5
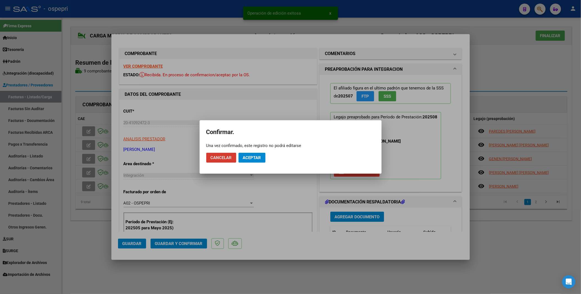
click at [253, 140] on span "Aceptar" at bounding box center [252, 157] width 18 height 5
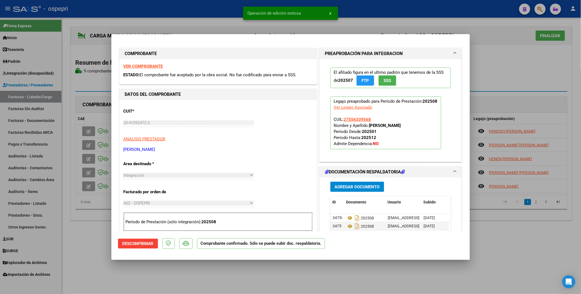
click at [512, 140] on div at bounding box center [290, 147] width 581 height 294
type input "$ 0,00"
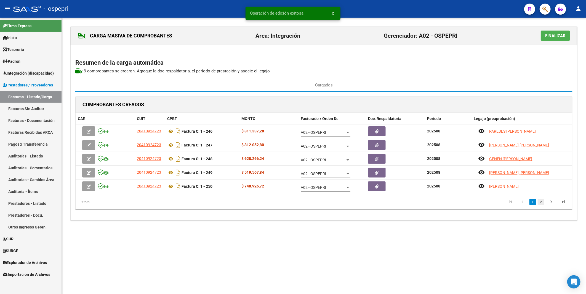
click at [539, 140] on link "2" at bounding box center [540, 202] width 7 height 6
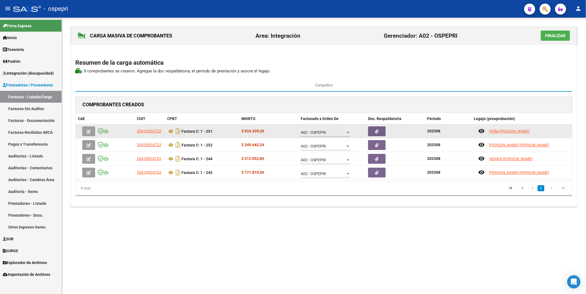
click at [92, 133] on button "button" at bounding box center [88, 132] width 13 height 10
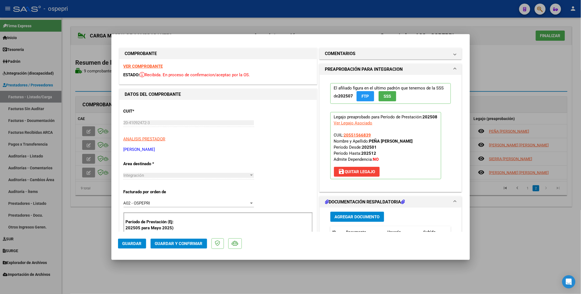
click at [170, 140] on span "Guardar y Confirmar" at bounding box center [179, 243] width 48 height 5
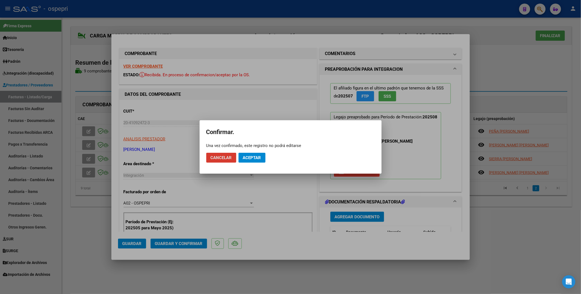
click at [253, 140] on span "Aceptar" at bounding box center [252, 157] width 18 height 5
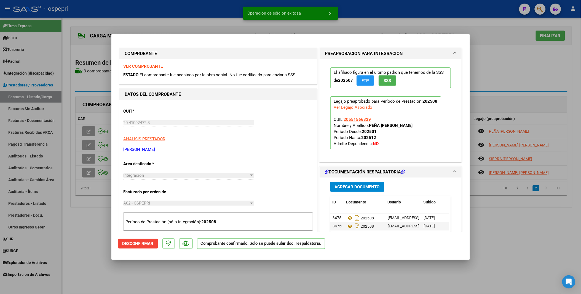
click at [83, 140] on div at bounding box center [290, 147] width 581 height 294
type input "$ 0,00"
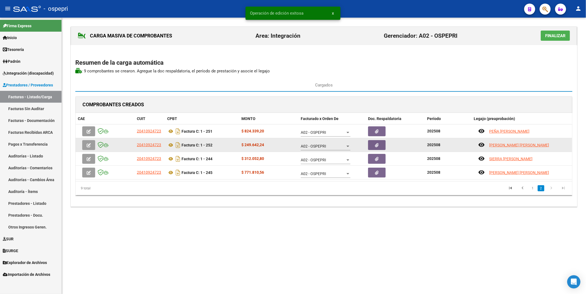
click at [87, 140] on icon "button" at bounding box center [89, 145] width 4 height 4
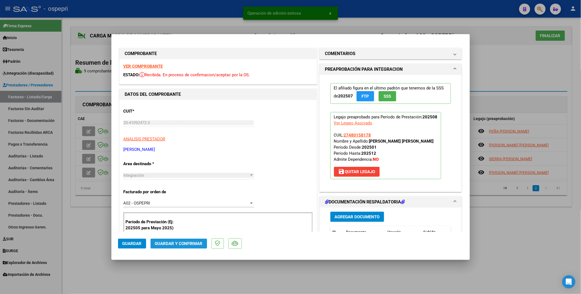
click at [180, 140] on span "Guardar y Confirmar" at bounding box center [179, 243] width 48 height 5
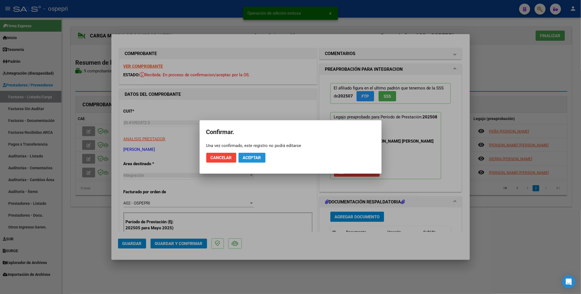
click at [252, 140] on span "Aceptar" at bounding box center [252, 157] width 18 height 5
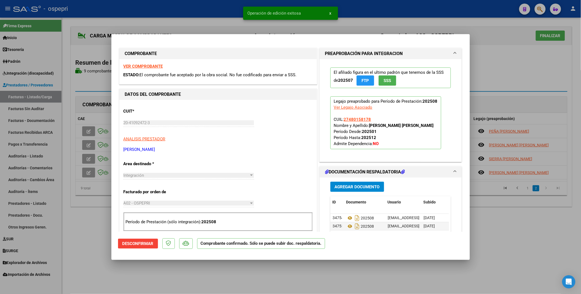
click at [89, 140] on div at bounding box center [290, 147] width 581 height 294
type input "$ 0,00"
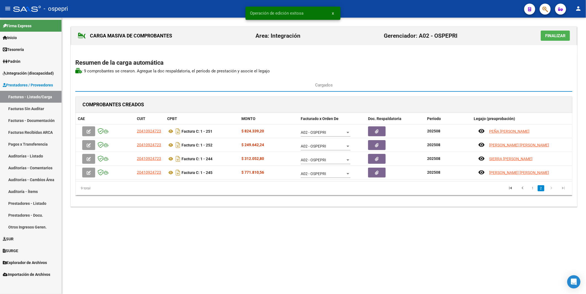
click at [89, 140] on icon "button" at bounding box center [89, 159] width 4 height 4
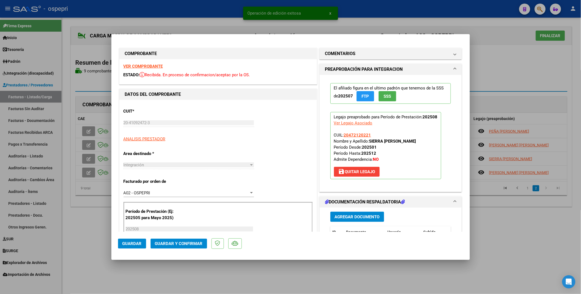
click at [180, 140] on span "Guardar y Confirmar" at bounding box center [179, 243] width 48 height 5
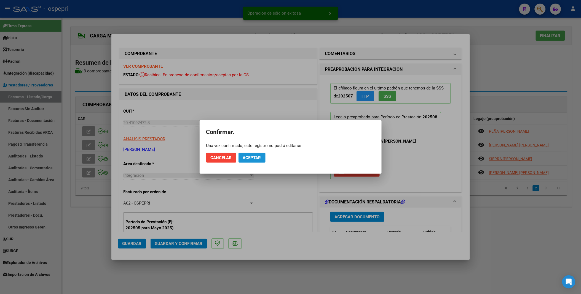
click at [247, 140] on span "Aceptar" at bounding box center [252, 157] width 18 height 5
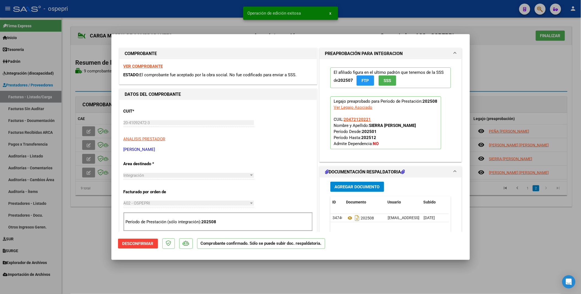
click at [90, 140] on div at bounding box center [290, 147] width 581 height 294
type input "$ 0,00"
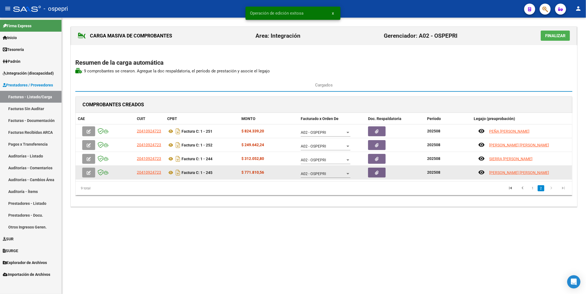
click at [90, 140] on icon "button" at bounding box center [89, 173] width 4 height 4
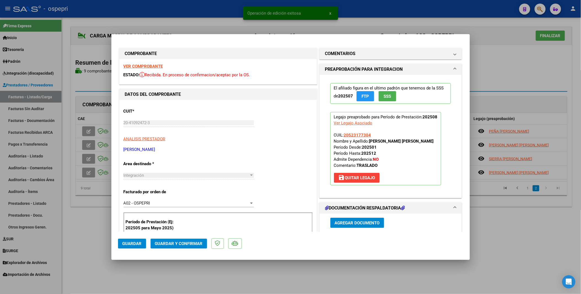
click at [175, 140] on span "Guardar y Confirmar" at bounding box center [179, 243] width 48 height 5
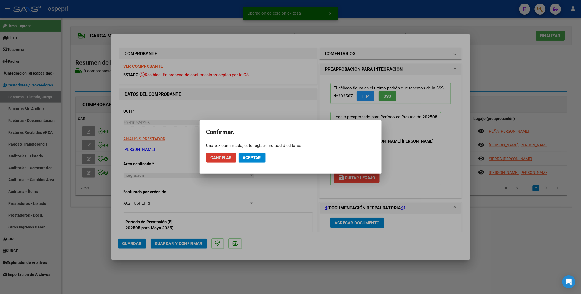
click at [249, 140] on span "Aceptar" at bounding box center [252, 157] width 18 height 5
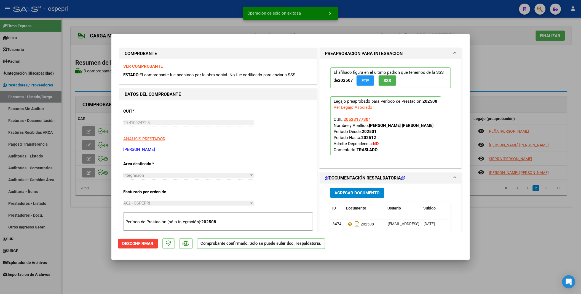
click at [87, 140] on div at bounding box center [290, 147] width 581 height 294
type input "$ 0,00"
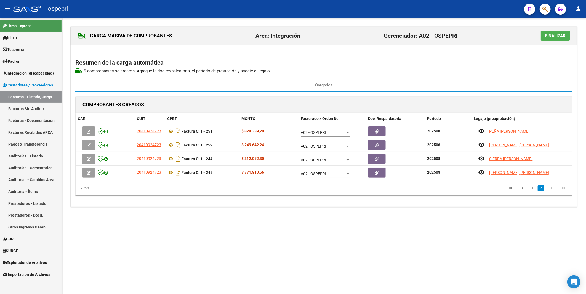
click at [556, 38] on span "Finalizar" at bounding box center [555, 35] width 20 height 5
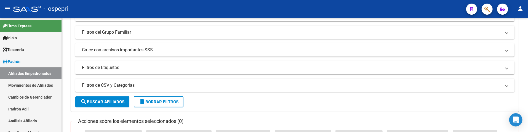
scroll to position [128, 0]
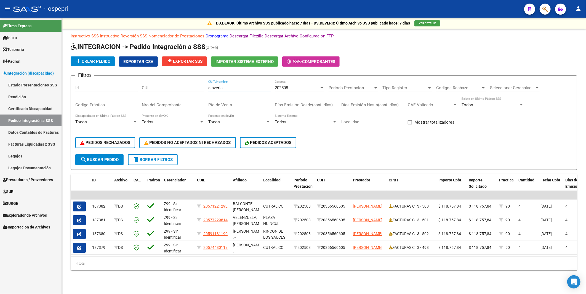
click at [403, 151] on div "PEDIDOS RECHAZADOS PEDIDOS NO ACEPTADOS NI RECHAZADOS PEDIDOS ACEPTADOS" at bounding box center [323, 142] width 497 height 23
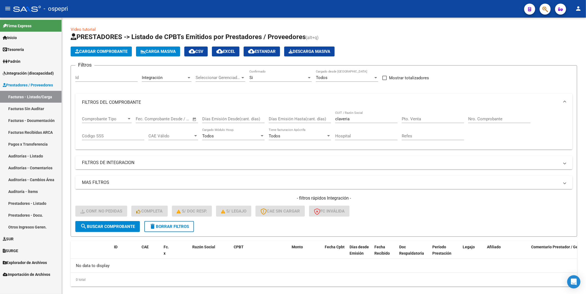
scroll to position [9, 0]
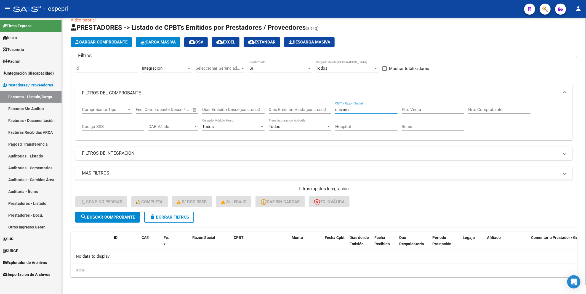
drag, startPoint x: 356, startPoint y: 110, endPoint x: 317, endPoint y: 111, distance: 38.3
click at [317, 111] on div "Comprobante Tipo Comprobante Tipo Fecha inicio – Fecha fin Fec. Comprobante Des…" at bounding box center [324, 119] width 484 height 34
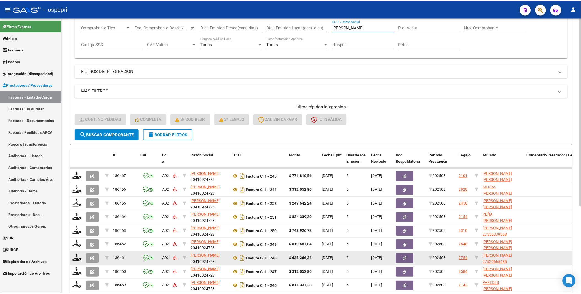
scroll to position [122, 0]
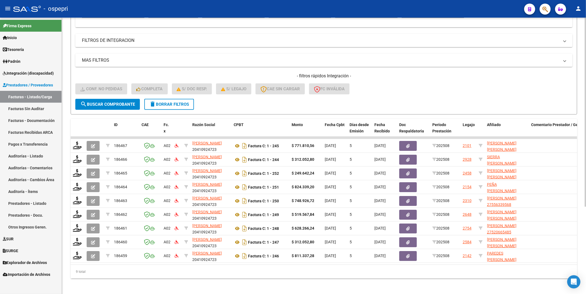
type input "herrera"
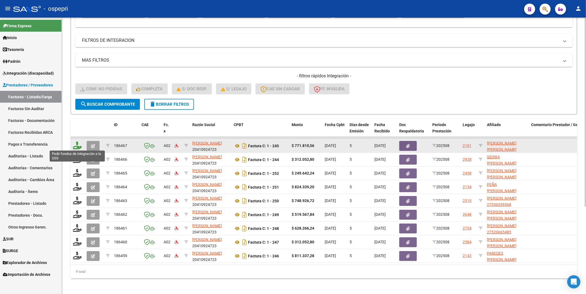
click at [78, 148] on icon at bounding box center [77, 146] width 9 height 8
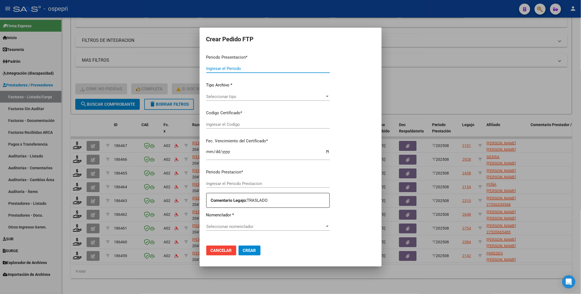
type input "202508"
type input "$ 771.810,56"
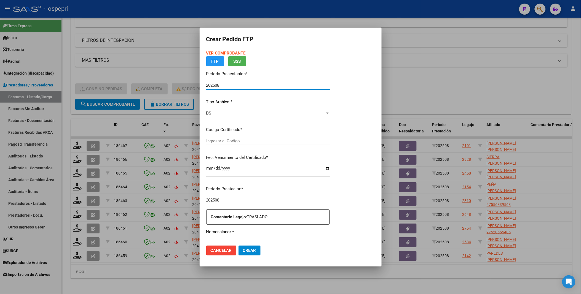
type input "857"
type input "2032-08-29"
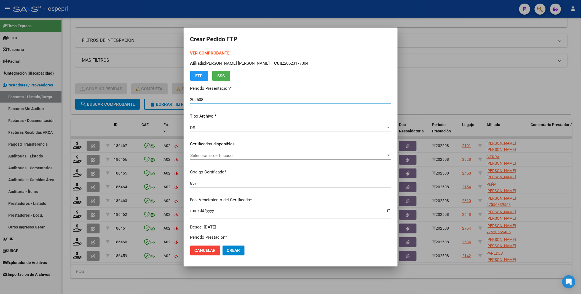
click at [386, 154] on div at bounding box center [388, 156] width 5 height 4
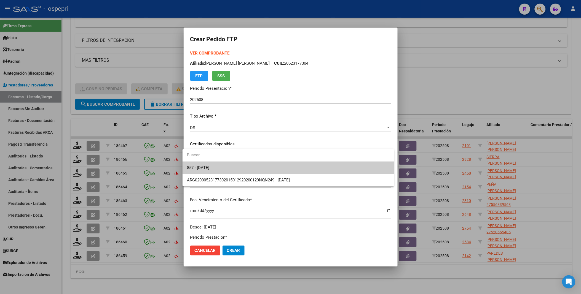
click at [365, 165] on span "857 - 2032-08-29" at bounding box center [288, 168] width 203 height 12
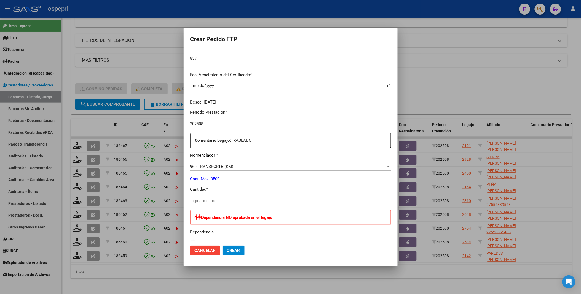
scroll to position [153, 0]
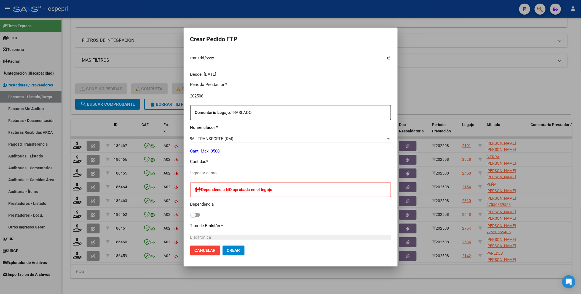
click at [271, 175] on input "Ingresar el nro" at bounding box center [290, 173] width 201 height 5
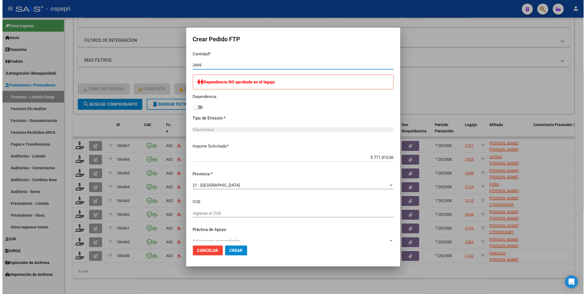
scroll to position [270, 0]
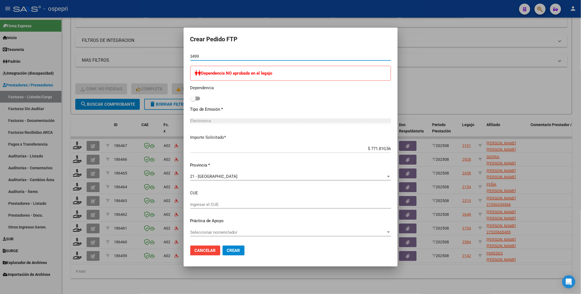
type input "3499"
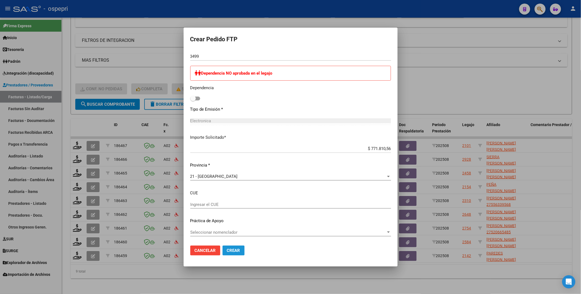
click at [233, 253] on span "Crear" at bounding box center [233, 250] width 13 height 5
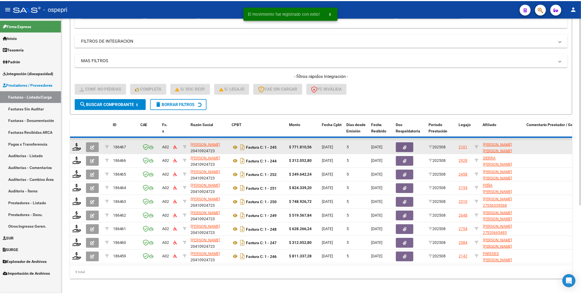
scroll to position [115, 0]
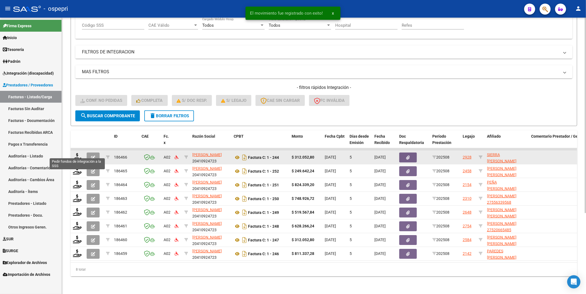
click at [77, 153] on icon at bounding box center [77, 157] width 9 height 8
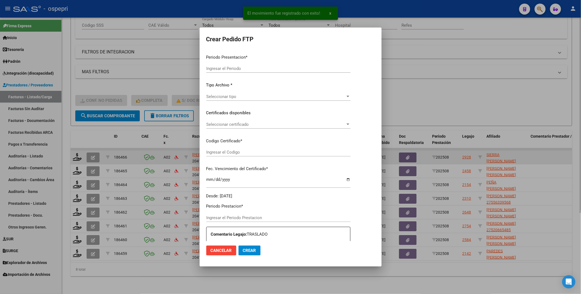
type input "202508"
type input "$ 312.052,80"
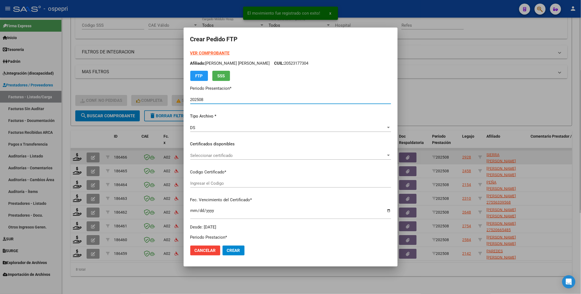
type input "ARG02000472120222017120420271204NQN249"
type input "2027-12-04"
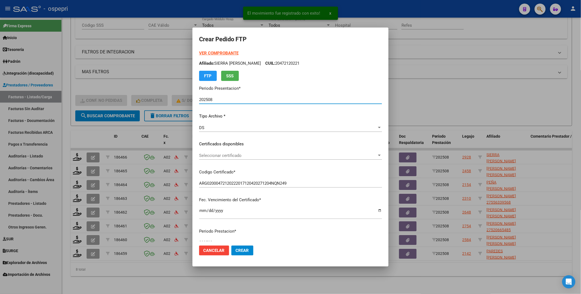
click at [381, 156] on div at bounding box center [379, 155] width 3 height 1
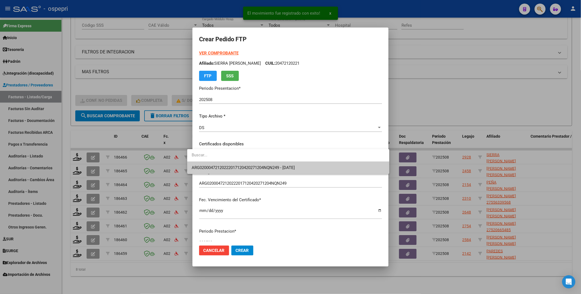
click at [348, 168] on span "ARG02000472120222017120420271204NQN249 - 2027-12-04" at bounding box center [288, 168] width 193 height 12
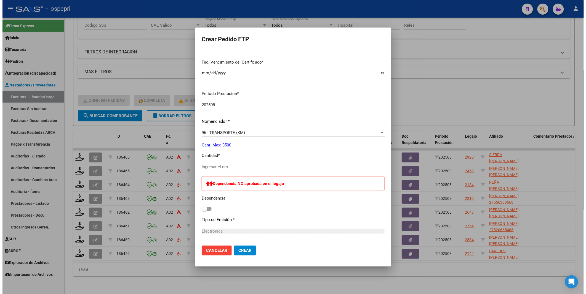
scroll to position [153, 0]
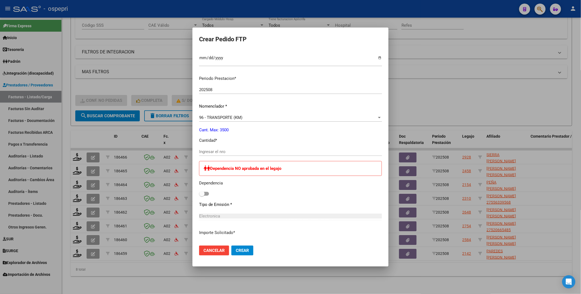
click at [233, 140] on p "Cantidad *" at bounding box center [290, 141] width 183 height 6
click at [232, 152] on input "Ingresar el nro" at bounding box center [290, 151] width 183 height 5
type input "3499"
click at [236, 248] on span "Crear" at bounding box center [242, 250] width 13 height 5
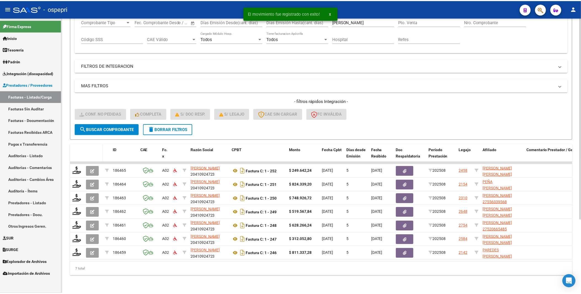
scroll to position [101, 0]
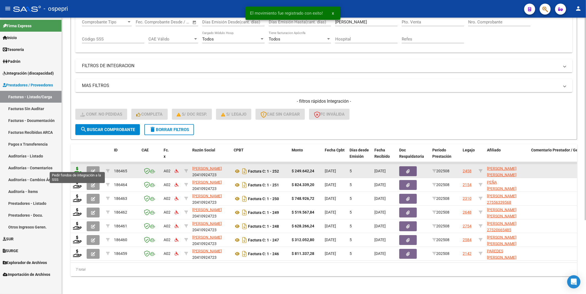
click at [81, 170] on icon at bounding box center [77, 171] width 9 height 8
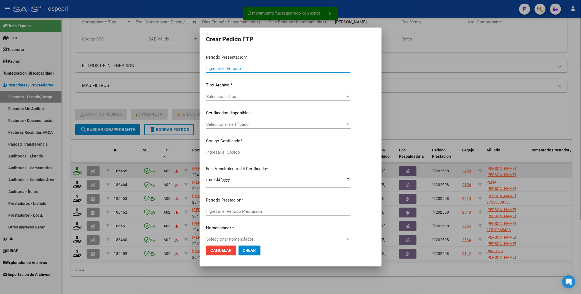
type input "202508"
type input "$ 249.642,24"
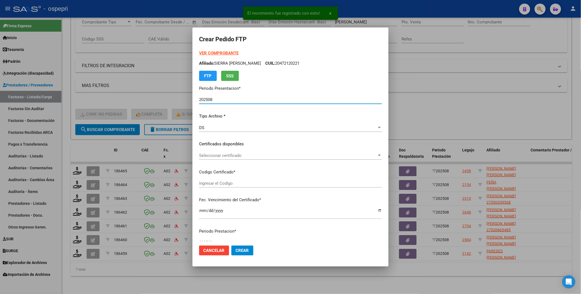
type input "27480158178"
type input "2039-06-05"
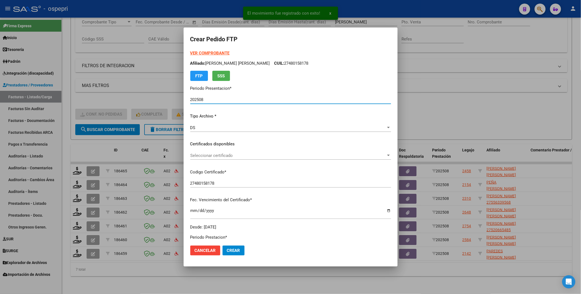
click at [386, 156] on div at bounding box center [388, 156] width 5 height 4
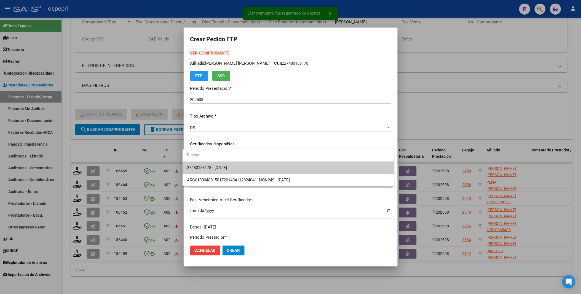
click at [357, 168] on span "27480158178 - 2039-06-05" at bounding box center [288, 168] width 203 height 12
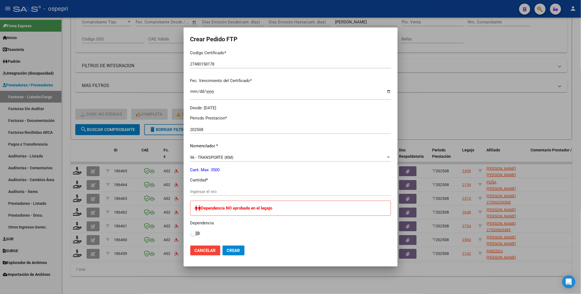
scroll to position [122, 0]
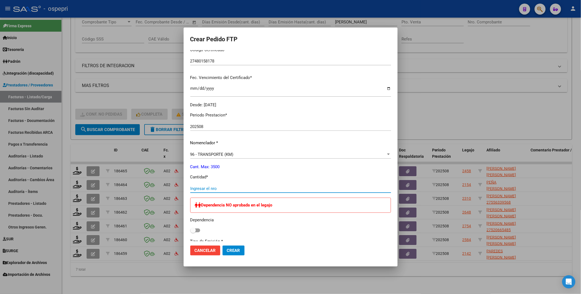
click at [210, 187] on input "Ingresar el nro" at bounding box center [290, 188] width 201 height 5
type input "3499"
click at [222, 246] on button "Crear" at bounding box center [233, 251] width 22 height 10
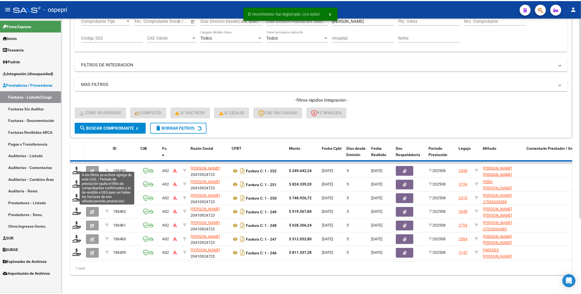
scroll to position [87, 0]
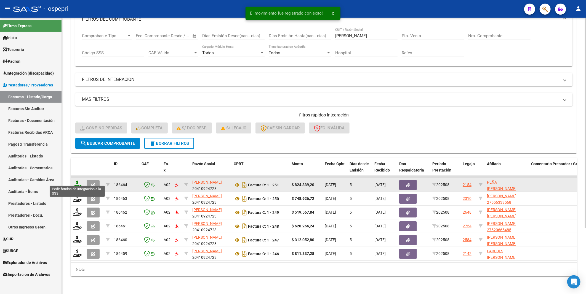
click at [79, 181] on icon at bounding box center [77, 185] width 9 height 8
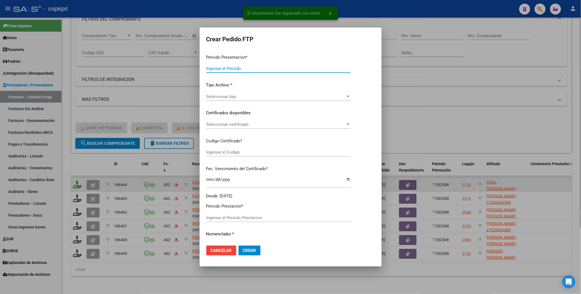
type input "202508"
type input "$ 824.339,20"
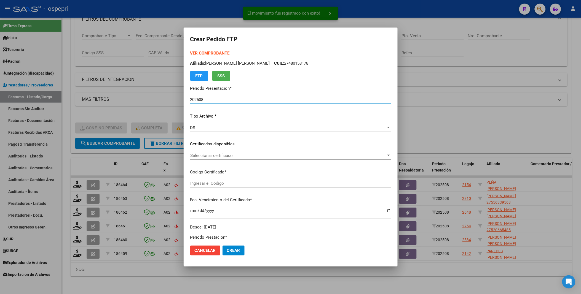
type input "ARG02000551566832019041720220417NQN249"
type input "2033-04-17"
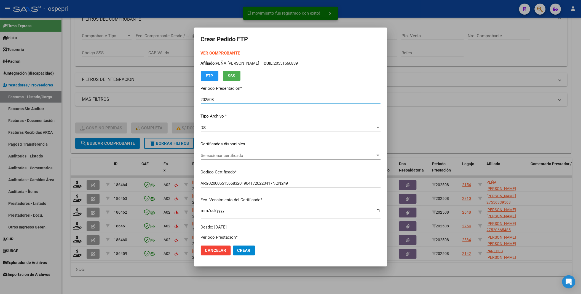
click at [380, 155] on div at bounding box center [377, 156] width 5 height 4
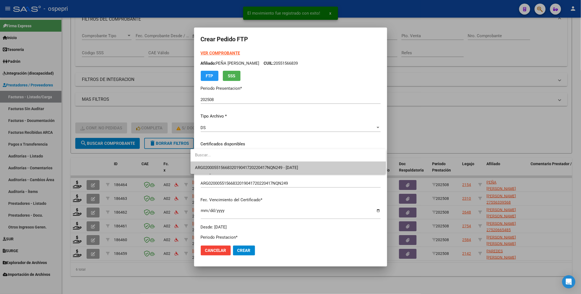
click at [349, 170] on span "ARG02000551566832019041720220417NQN249 - 2033-04-17" at bounding box center [288, 168] width 187 height 12
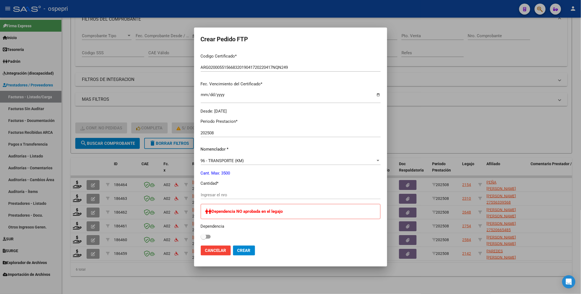
scroll to position [122, 0]
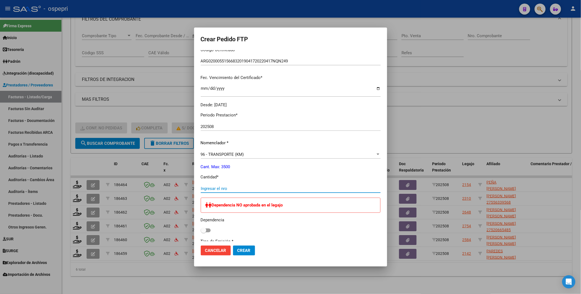
click at [243, 190] on input "Ingresar el nro" at bounding box center [291, 188] width 180 height 5
type input "3499"
click at [233, 246] on button "Crear" at bounding box center [244, 251] width 22 height 10
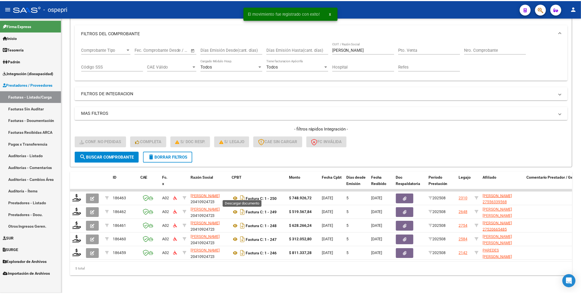
scroll to position [73, 0]
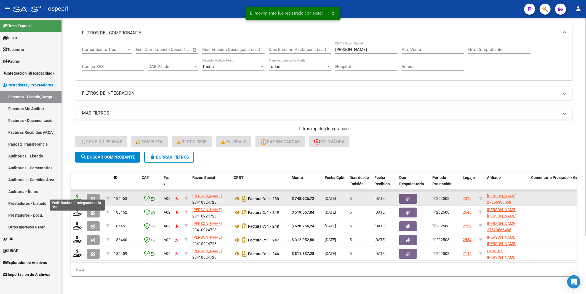
click at [78, 195] on icon at bounding box center [77, 199] width 9 height 8
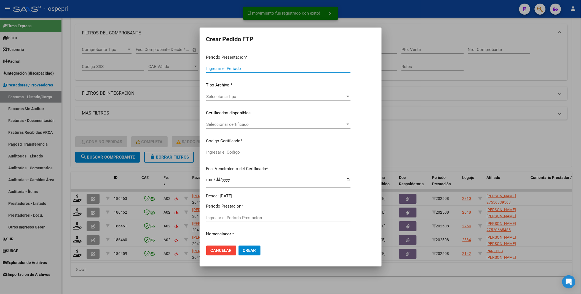
type input "202508"
type input "$ 748.926,72"
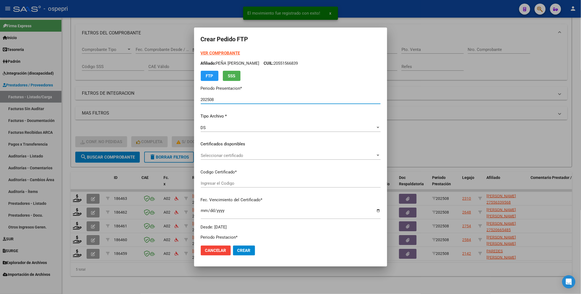
type input "2755633956-8"
type input "2028-04-01"
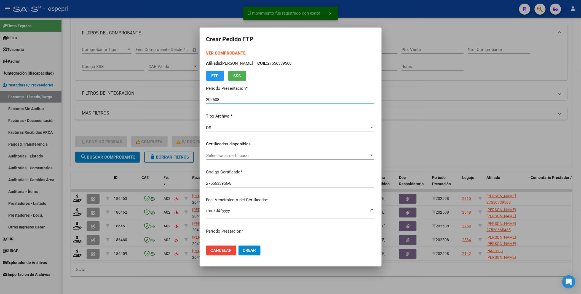
click at [374, 155] on div at bounding box center [371, 156] width 5 height 4
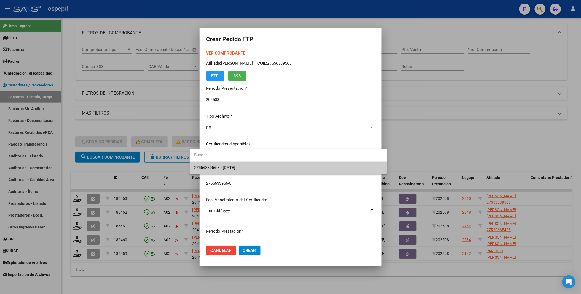
click at [352, 170] on span "2755633956-8 - 2028-04-01" at bounding box center [288, 168] width 188 height 12
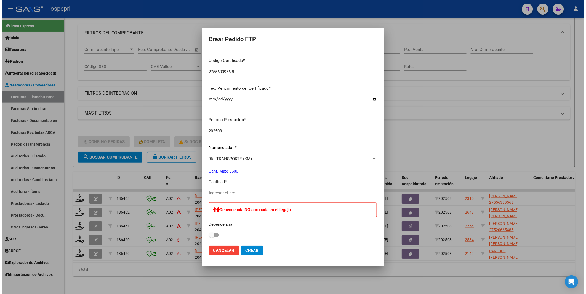
scroll to position [122, 0]
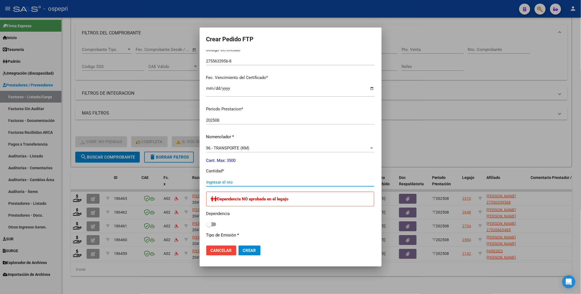
click at [238, 183] on input "Ingresar el nro" at bounding box center [290, 182] width 168 height 5
type input "3499"
click at [238, 246] on button "Crear" at bounding box center [249, 251] width 22 height 10
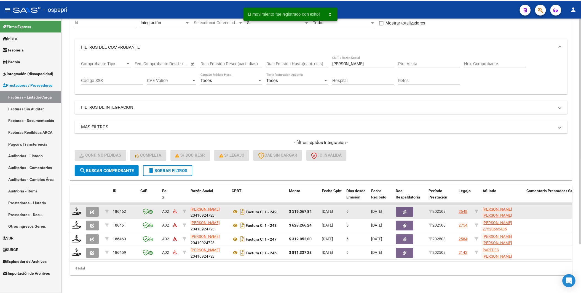
scroll to position [60, 0]
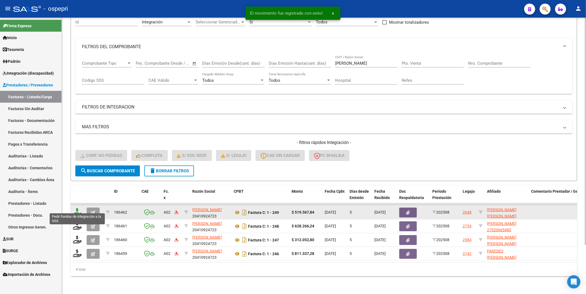
click at [79, 210] on icon at bounding box center [77, 212] width 9 height 8
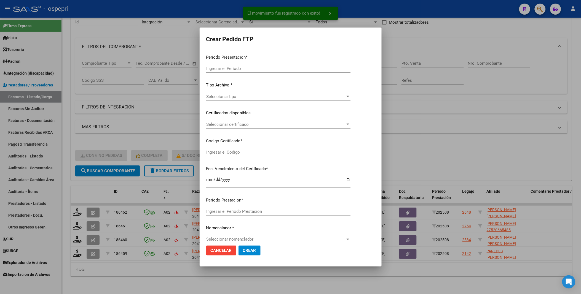
type input "202508"
type input "$ 519.567,84"
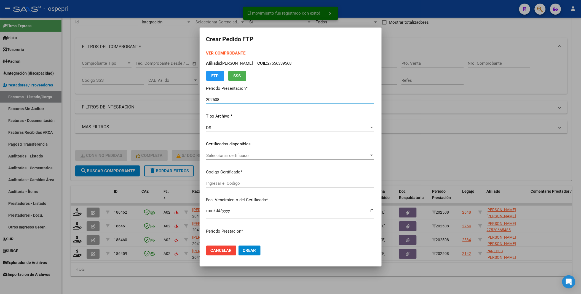
type input "2055846281-8"
type input "2025-12-23"
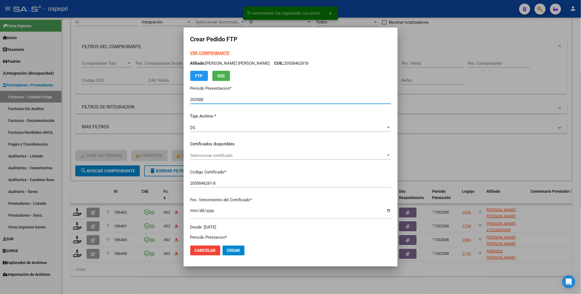
click at [387, 155] on div at bounding box center [388, 156] width 5 height 4
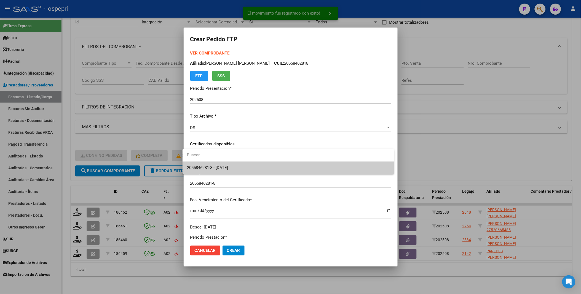
click at [369, 170] on span "2055846281-8 - 2025-12-23" at bounding box center [288, 168] width 203 height 12
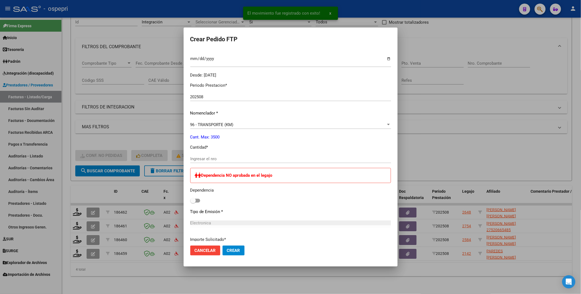
scroll to position [153, 0]
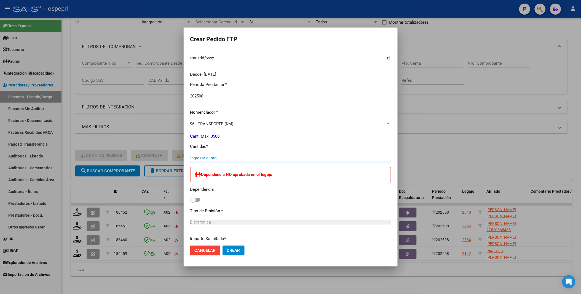
click at [214, 158] on input "Ingresar el nro" at bounding box center [290, 158] width 201 height 5
type input "3499"
click at [222, 246] on button "Crear" at bounding box center [233, 251] width 22 height 10
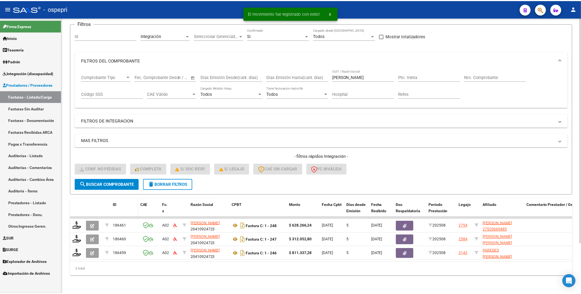
scroll to position [46, 0]
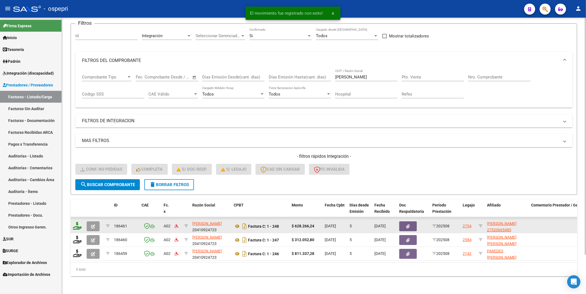
click at [76, 222] on icon at bounding box center [77, 226] width 9 height 8
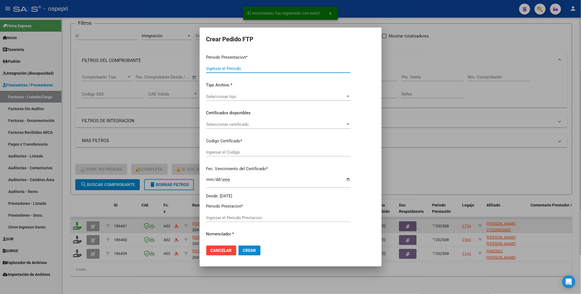
type input "202508"
type input "$ 628.266,24"
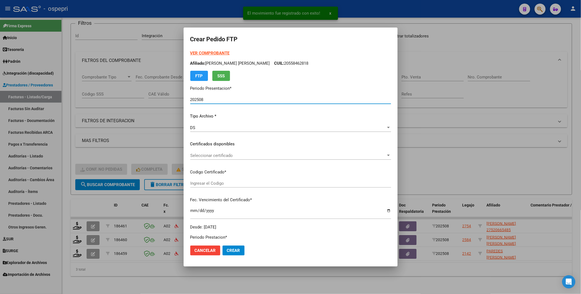
type input "2752066548-5"
type input "2029-06-07"
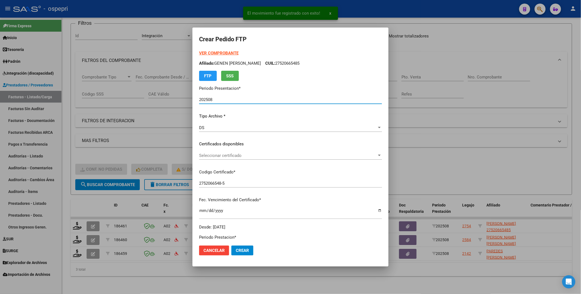
click at [382, 154] on div at bounding box center [379, 156] width 5 height 4
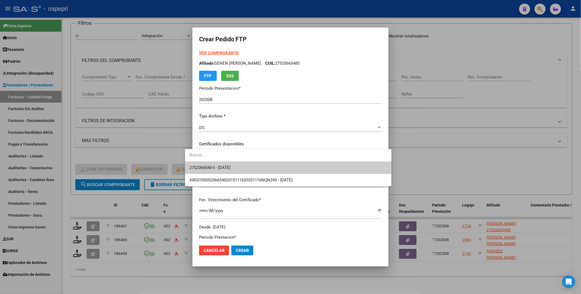
click at [243, 165] on span "2752066548-5 - 2029-06-07" at bounding box center [288, 168] width 198 height 12
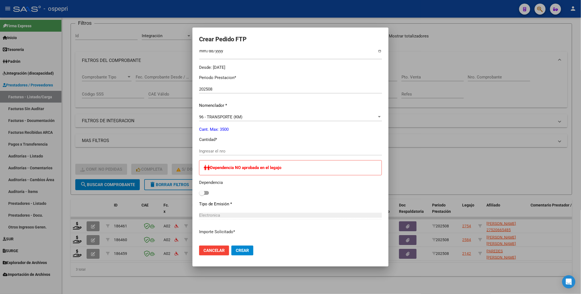
scroll to position [184, 0]
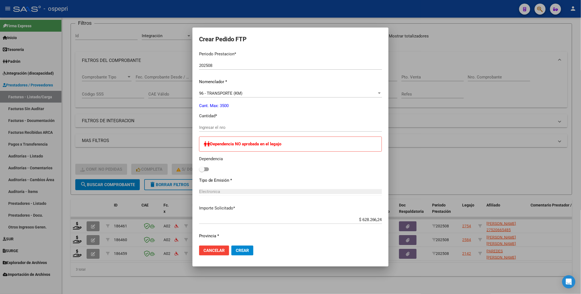
click at [219, 128] on input "Ingresar el nro" at bounding box center [290, 127] width 183 height 5
type input "3499"
click at [231, 246] on button "Crear" at bounding box center [242, 251] width 22 height 10
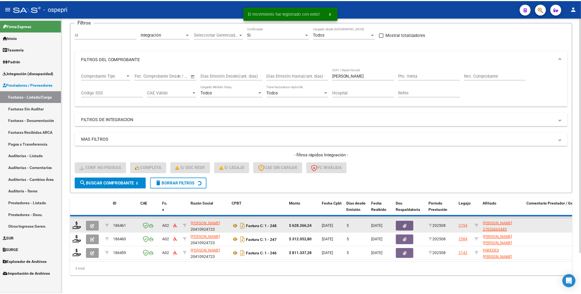
scroll to position [32, 0]
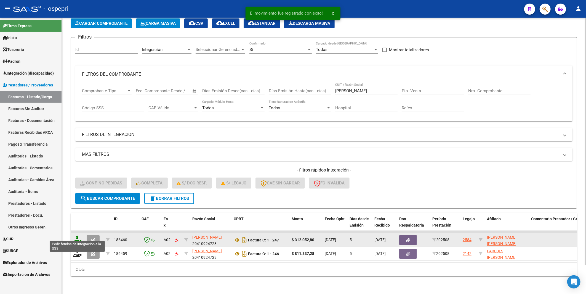
click at [76, 237] on icon at bounding box center [77, 240] width 9 height 8
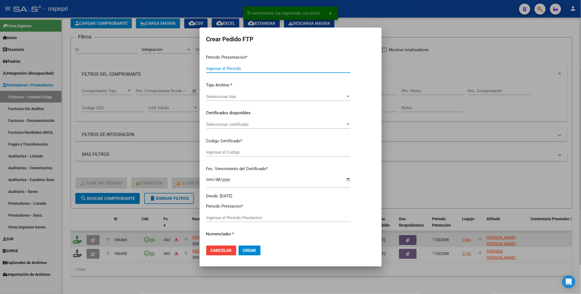
type input "202508"
type input "$ 312.052,80"
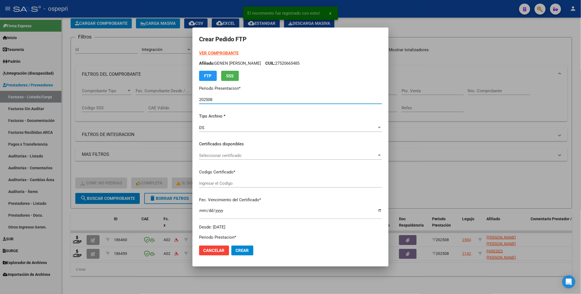
type input "2356844656-9"
type input "2025-10-01"
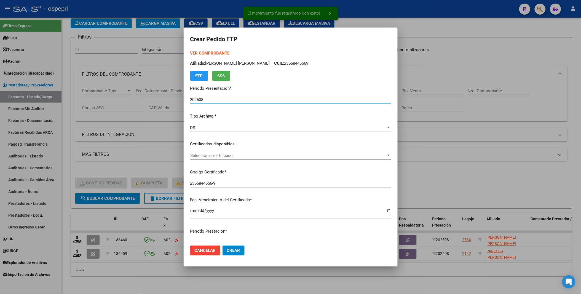
click at [386, 156] on div at bounding box center [388, 156] width 5 height 4
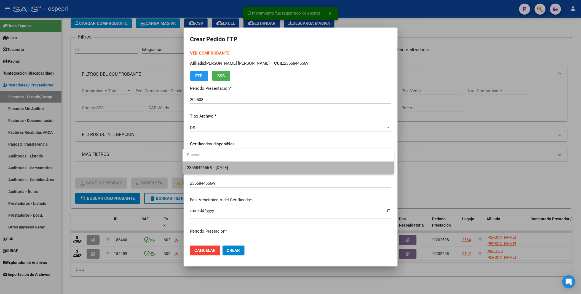
click at [353, 169] on span "2356844656-9 - 2025-10-01" at bounding box center [288, 168] width 203 height 12
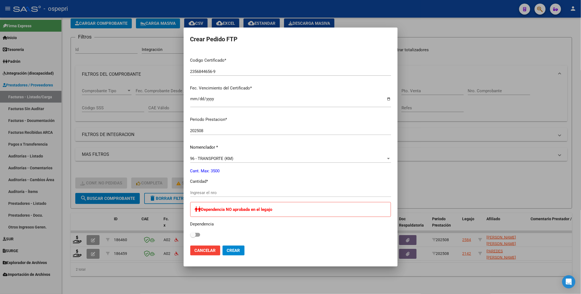
scroll to position [122, 0]
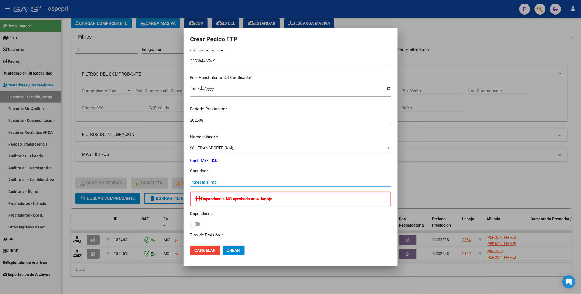
click at [229, 180] on input "Ingresar el nro" at bounding box center [290, 182] width 201 height 5
type input "3499"
click at [222, 246] on button "Crear" at bounding box center [233, 251] width 22 height 10
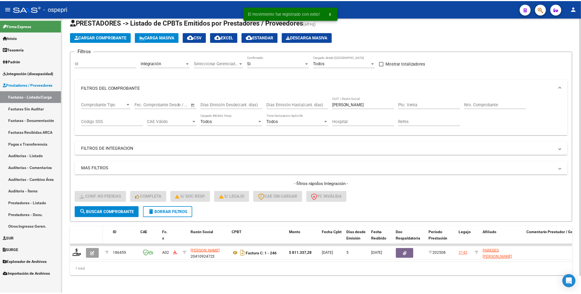
scroll to position [18, 0]
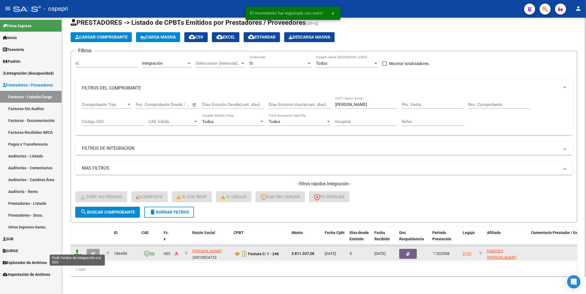
click at [78, 250] on icon at bounding box center [77, 254] width 9 height 8
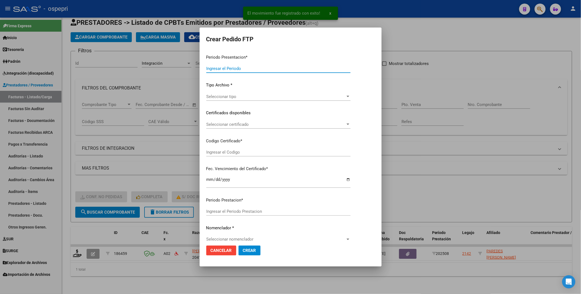
type input "202508"
type input "$ 811.337,28"
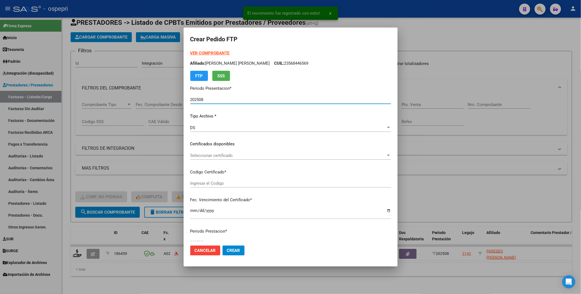
type input "20530155561"
type input "2029-08-01"
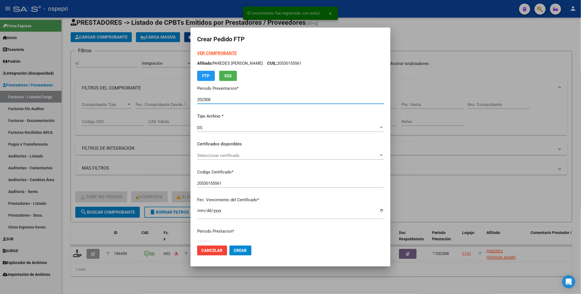
click at [383, 156] on div at bounding box center [381, 155] width 3 height 1
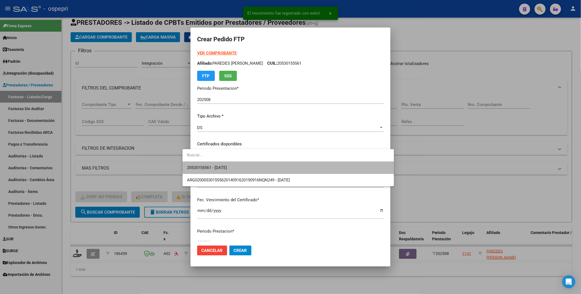
click at [358, 168] on span "20530155561 - 2029-08-01" at bounding box center [288, 168] width 203 height 12
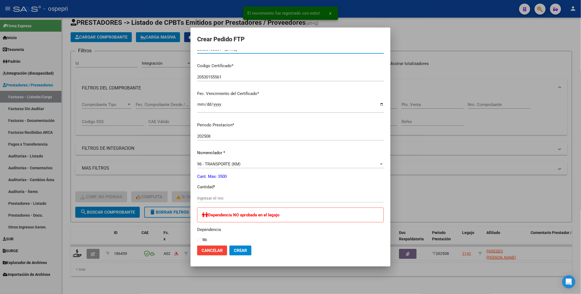
scroll to position [122, 0]
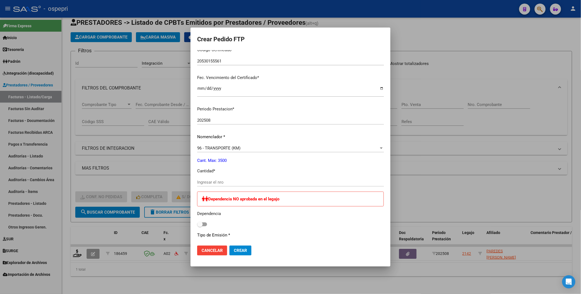
click at [247, 185] on input "Ingresar el nro" at bounding box center [290, 182] width 187 height 5
type input "3499"
click at [229, 246] on button "Crear" at bounding box center [240, 251] width 22 height 10
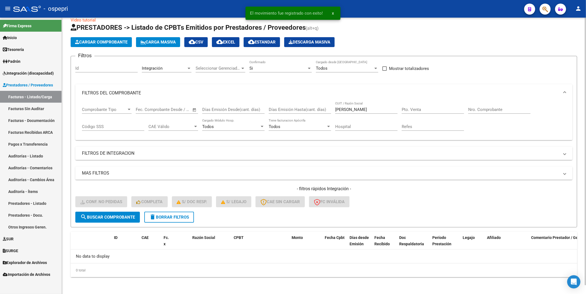
scroll to position [0, 0]
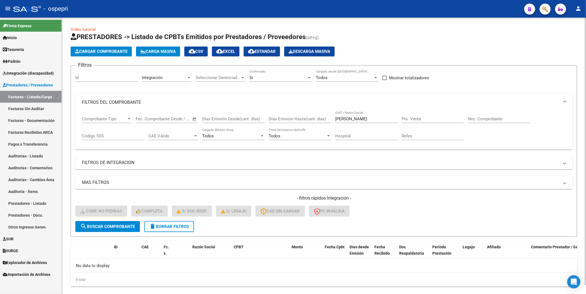
click at [353, 120] on input "herrera" at bounding box center [366, 119] width 62 height 5
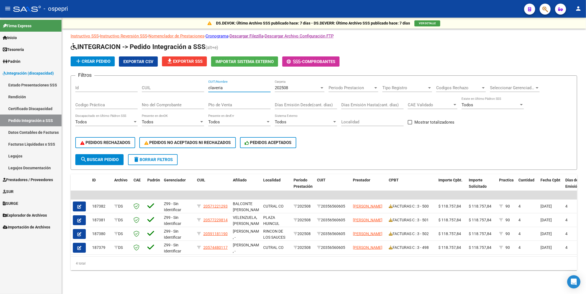
drag, startPoint x: 231, startPoint y: 87, endPoint x: 199, endPoint y: 91, distance: 32.2
click at [199, 91] on div "Filtros Id CUIL claveria CUIT/Nombre 202508 Carpeta Periodo Prestacion Periodo …" at bounding box center [323, 117] width 497 height 74
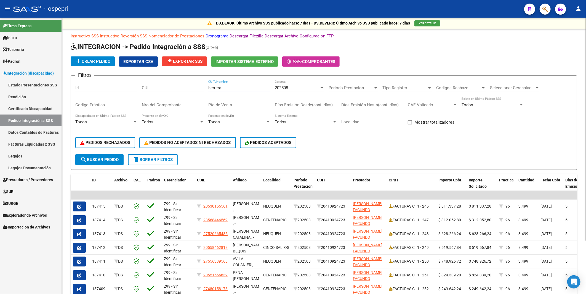
type input "herrera"
click at [99, 159] on span "search Buscar Pedido" at bounding box center [99, 159] width 38 height 5
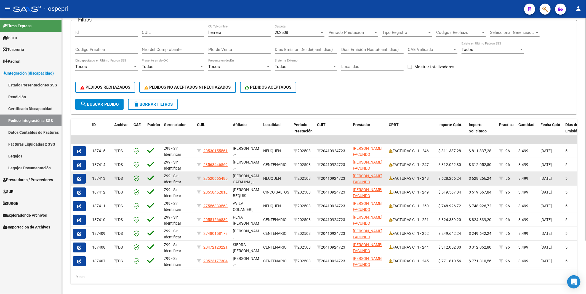
scroll to position [67, 0]
